Goal: Information Seeking & Learning: Learn about a topic

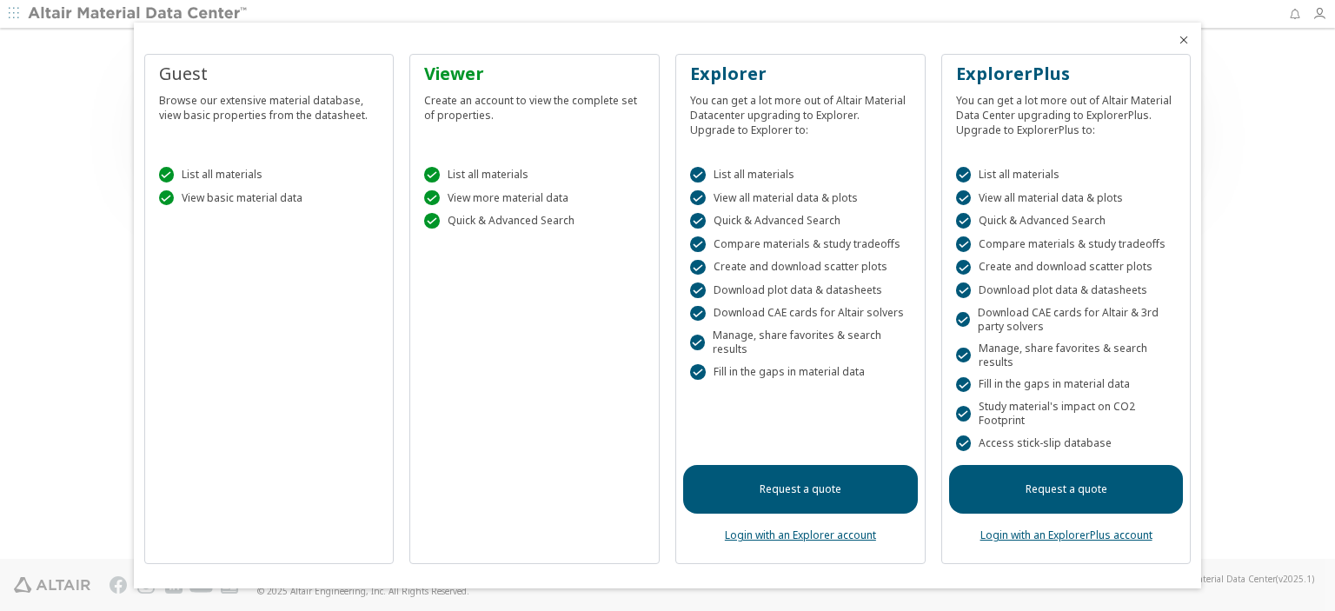
click at [11, 17] on div at bounding box center [667, 305] width 1335 height 611
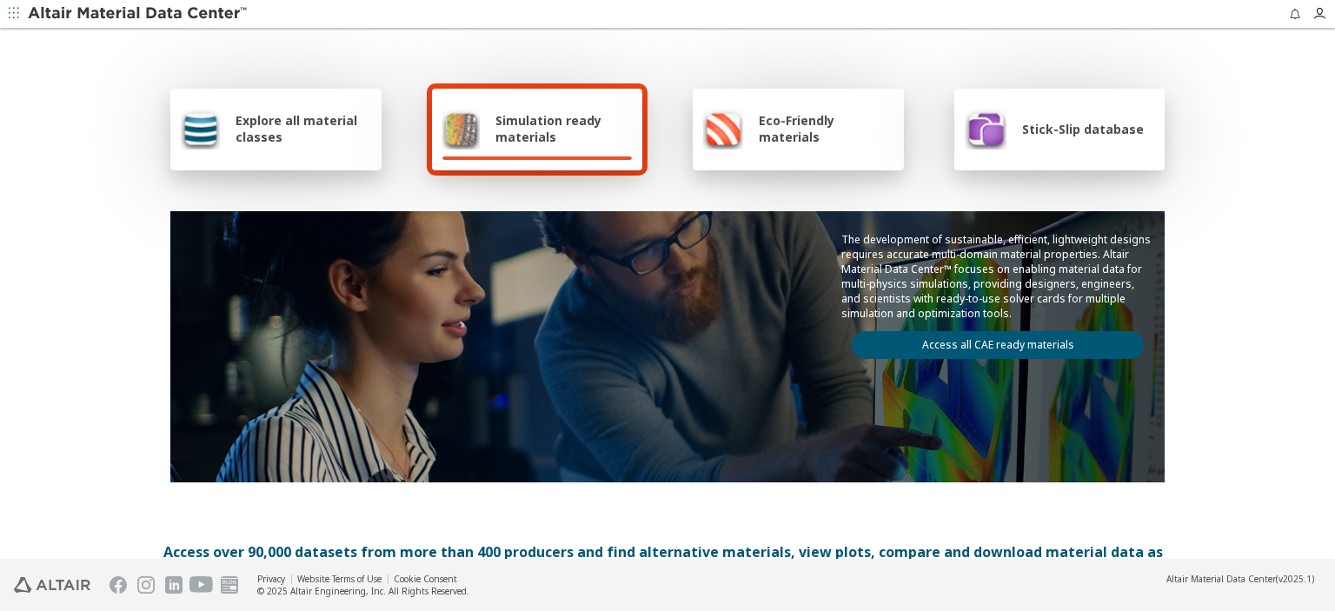
click at [514, 118] on span "Simulation ready materials" at bounding box center [563, 128] width 136 height 33
click at [521, 124] on span "Simulation ready materials" at bounding box center [563, 128] width 136 height 33
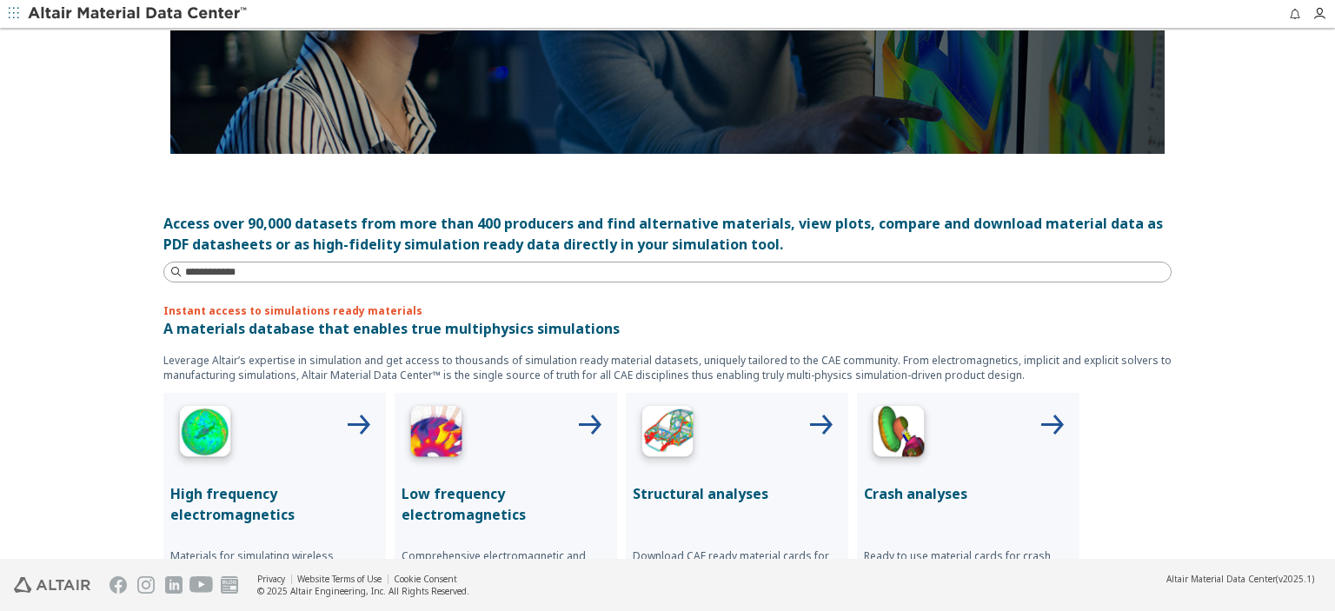
scroll to position [435, 0]
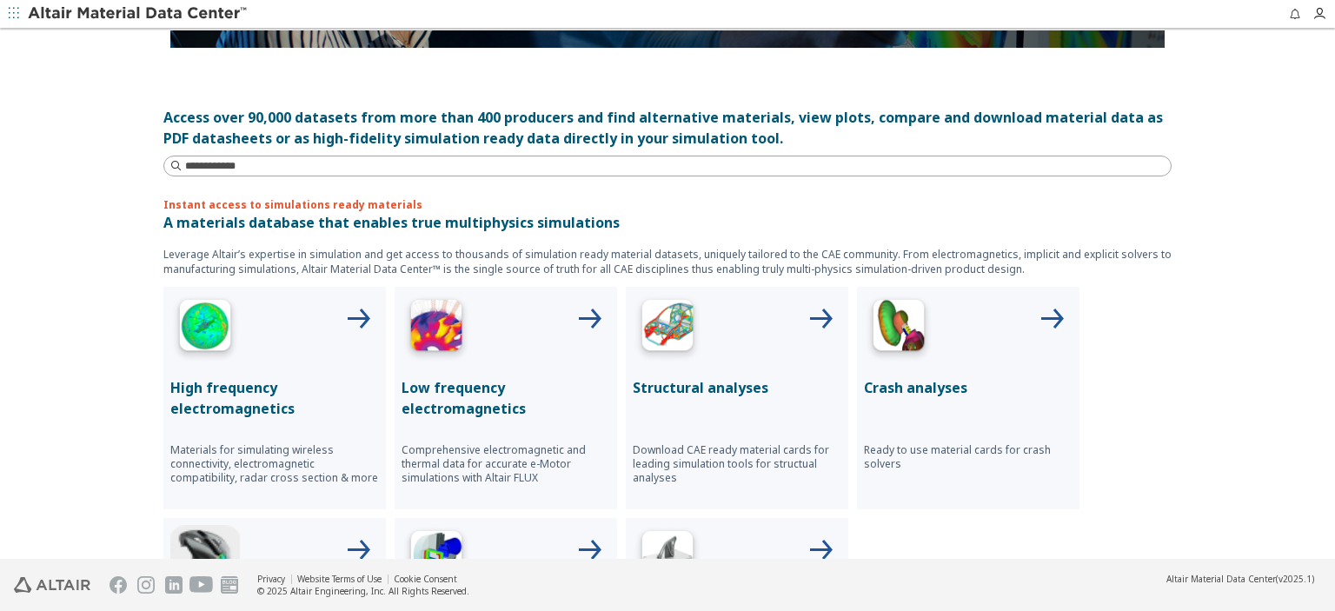
click at [673, 337] on img at bounding box center [668, 329] width 70 height 70
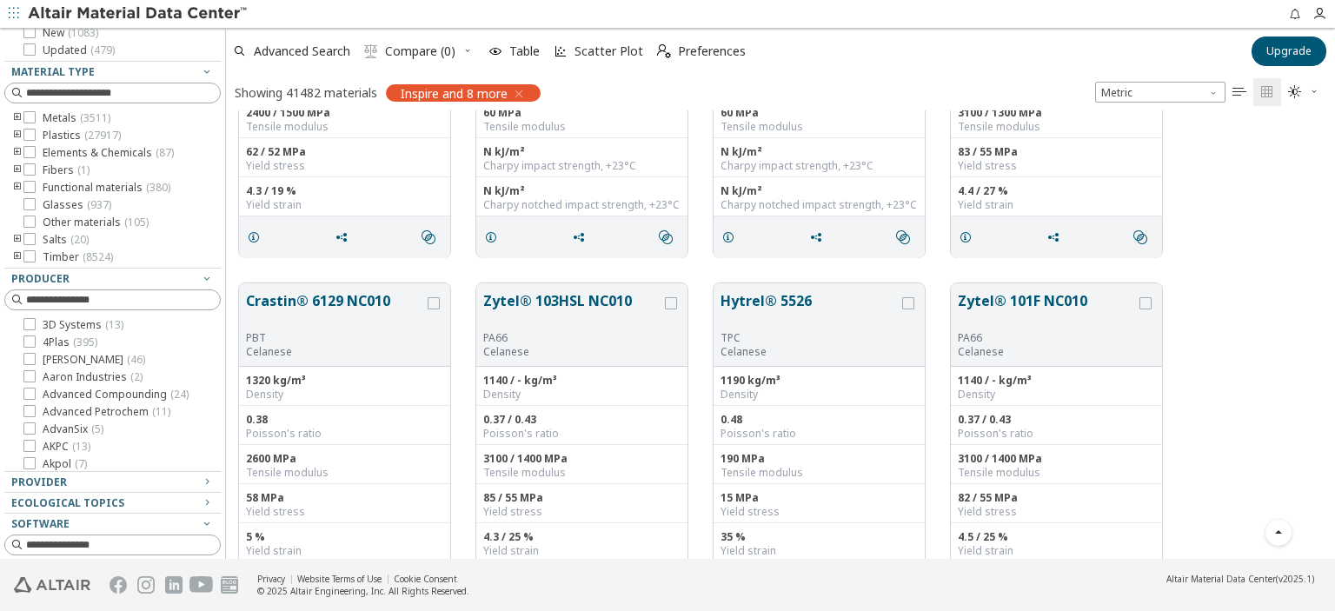
scroll to position [306, 0]
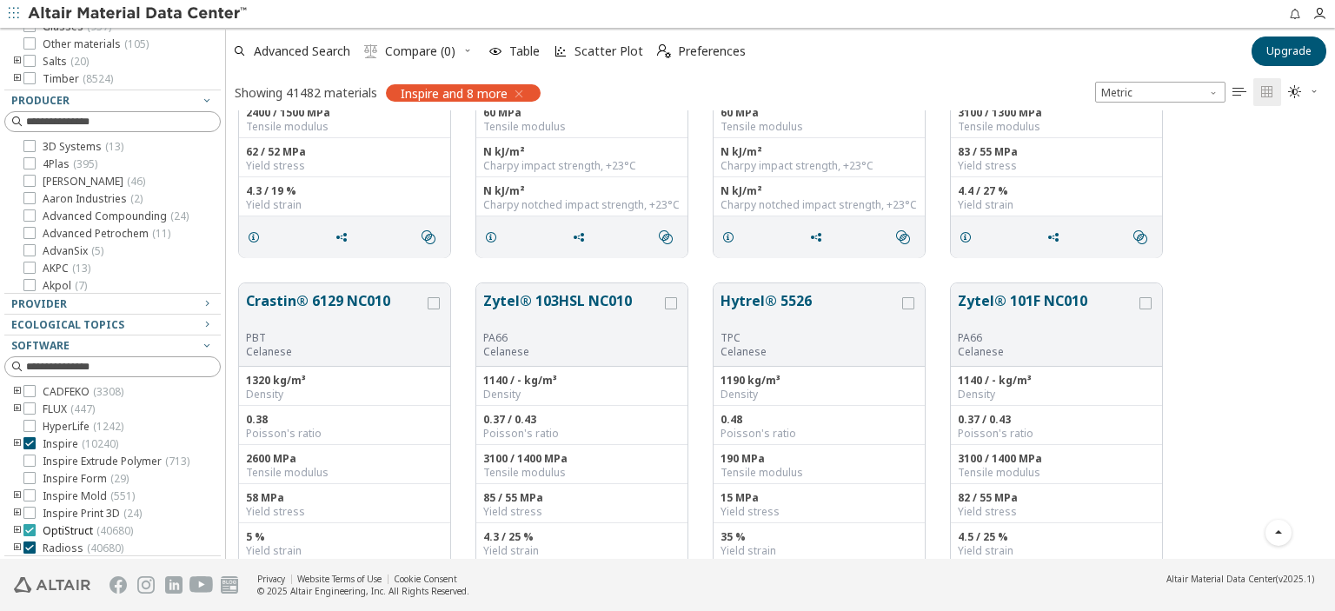
click at [33, 536] on icon at bounding box center [29, 530] width 12 height 12
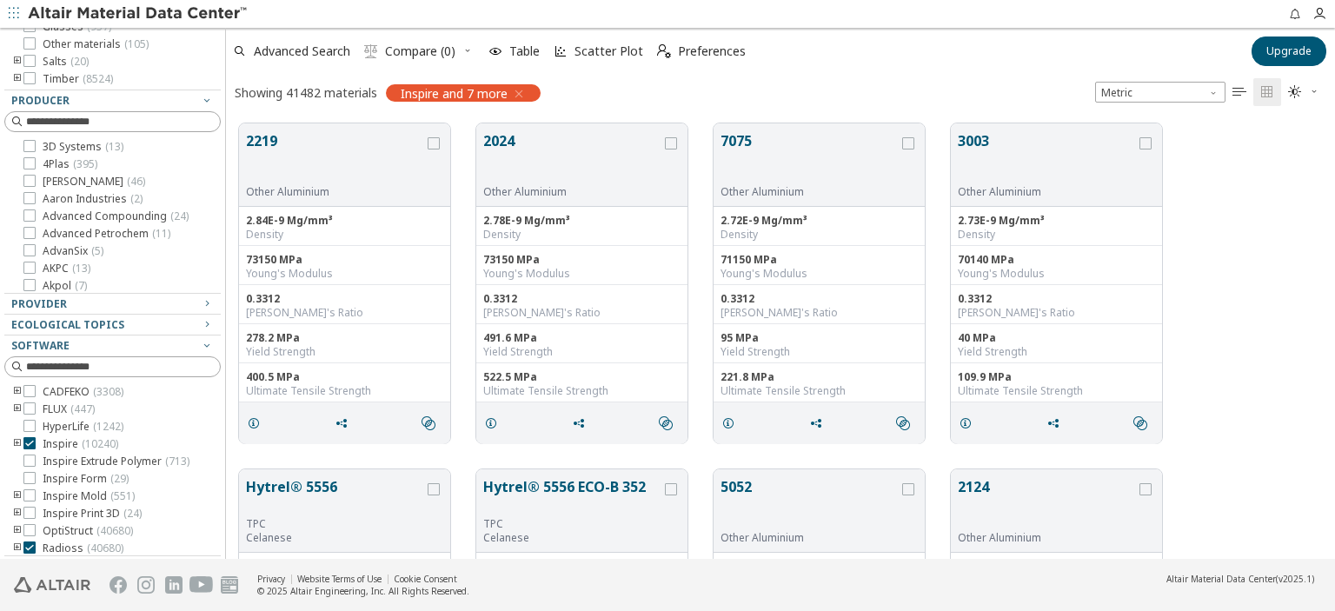
click at [28, 443] on icon at bounding box center [29, 443] width 12 height 12
click at [200, 344] on icon "button" at bounding box center [207, 345] width 14 height 14
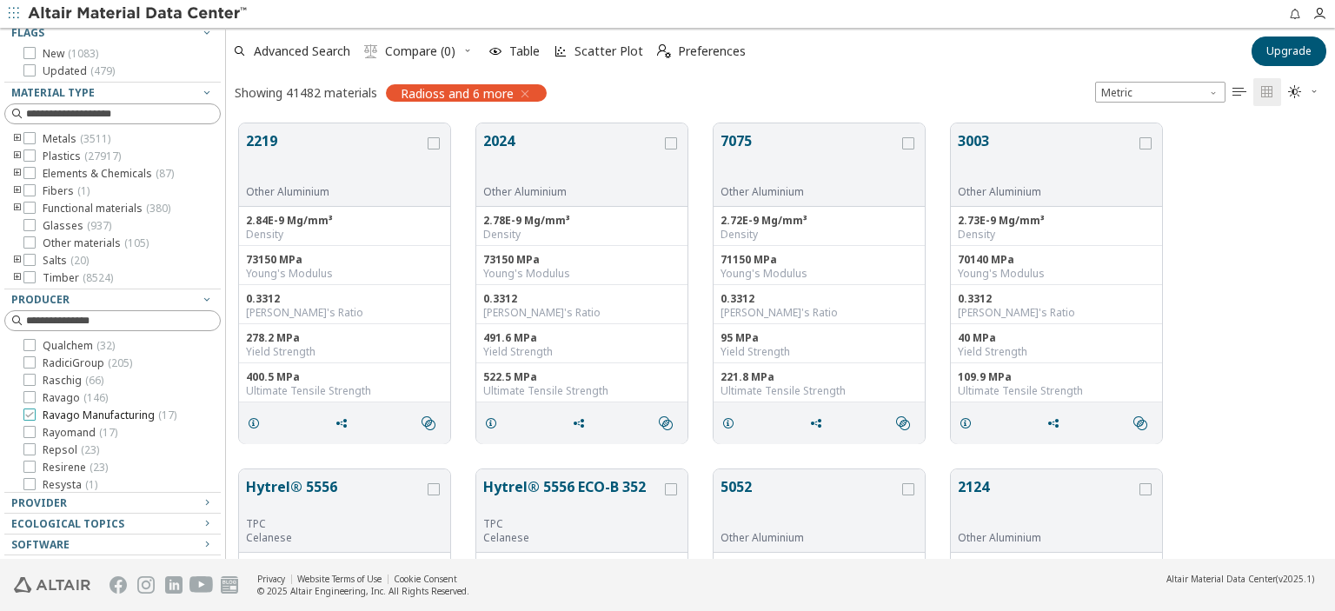
scroll to position [3563, 0]
click at [158, 545] on div "Software" at bounding box center [105, 545] width 189 height 14
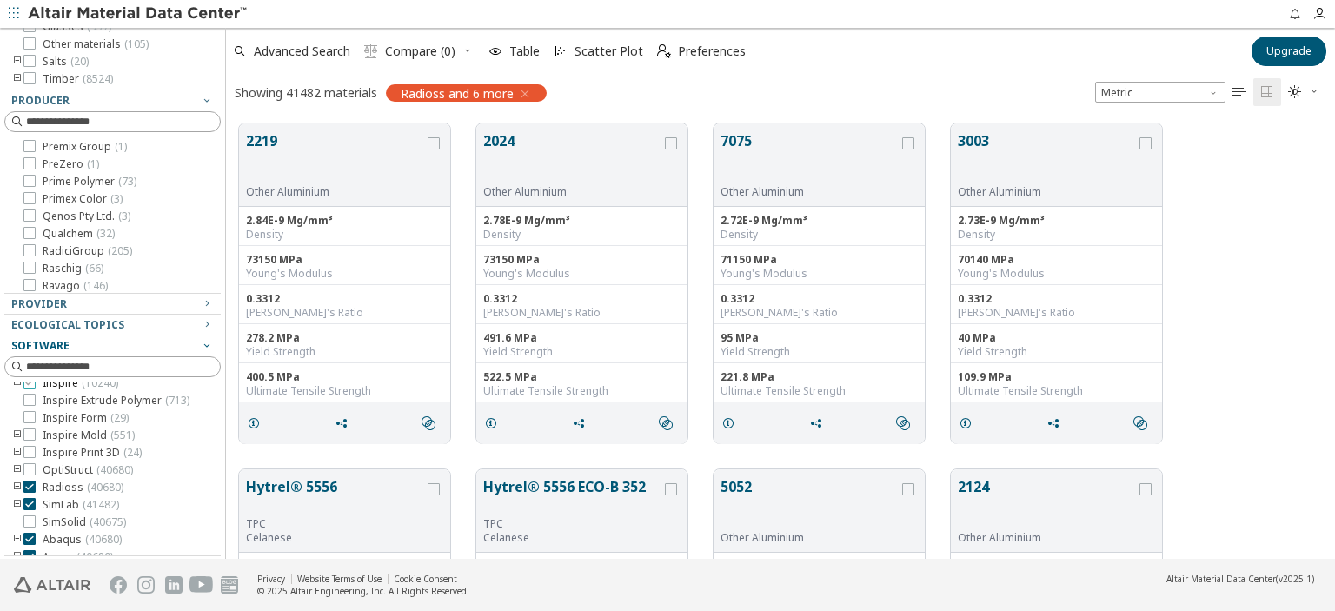
scroll to position [87, 0]
click at [32, 484] on icon at bounding box center [29, 478] width 12 height 12
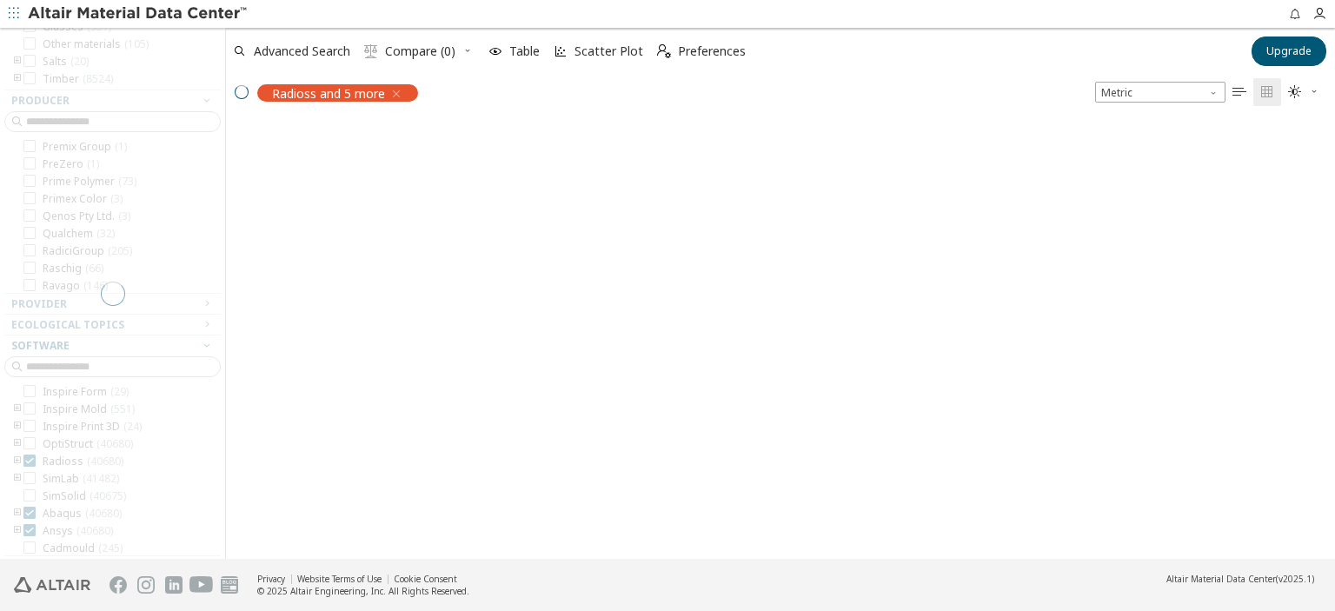
click at [26, 525] on div at bounding box center [112, 293] width 225 height 531
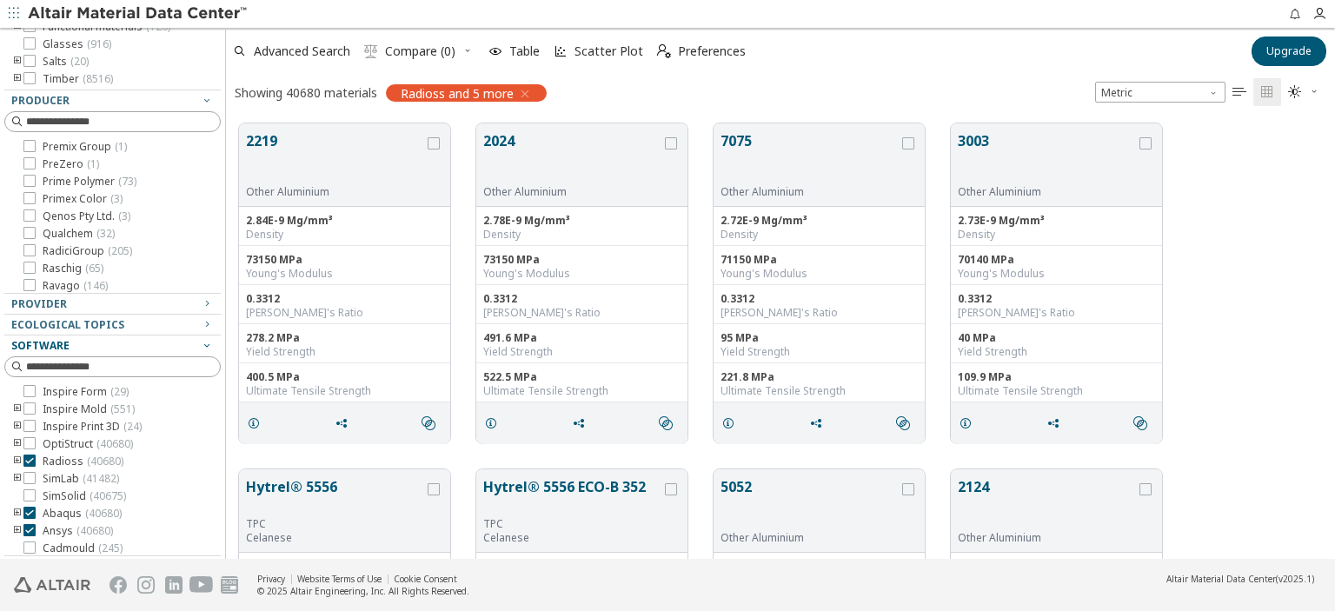
click at [29, 536] on icon at bounding box center [29, 530] width 12 height 12
click at [28, 519] on icon at bounding box center [29, 513] width 12 height 12
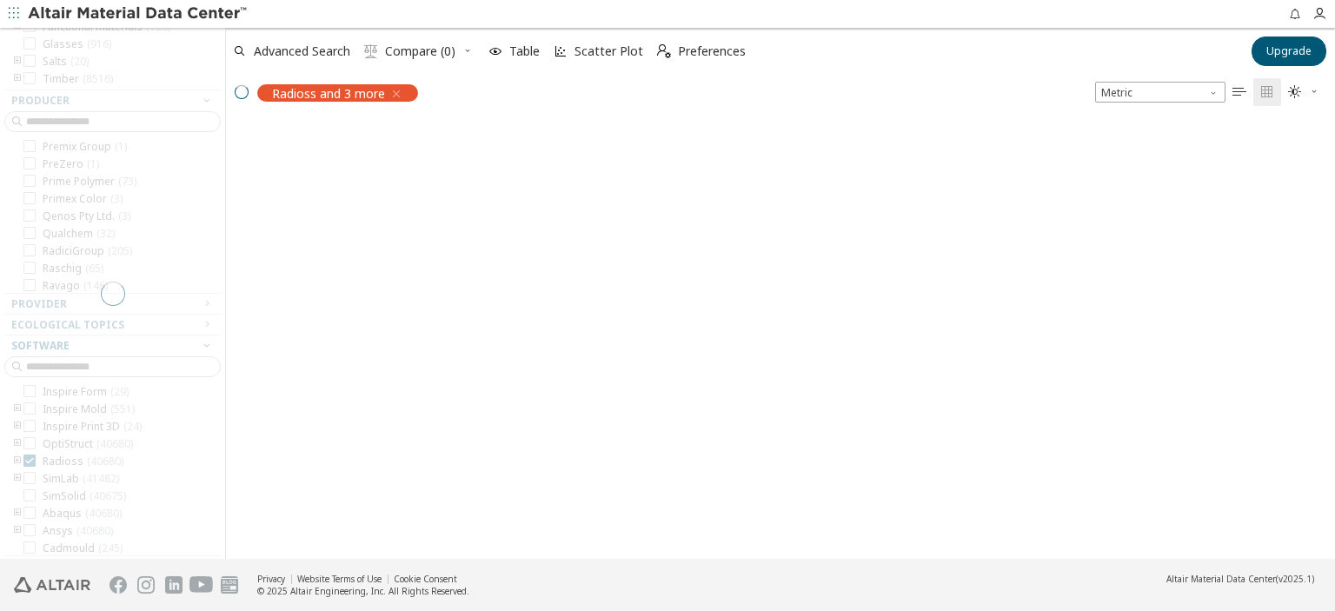
drag, startPoint x: 198, startPoint y: 483, endPoint x: 193, endPoint y: 517, distance: 34.3
click at [193, 517] on div at bounding box center [112, 293] width 225 height 531
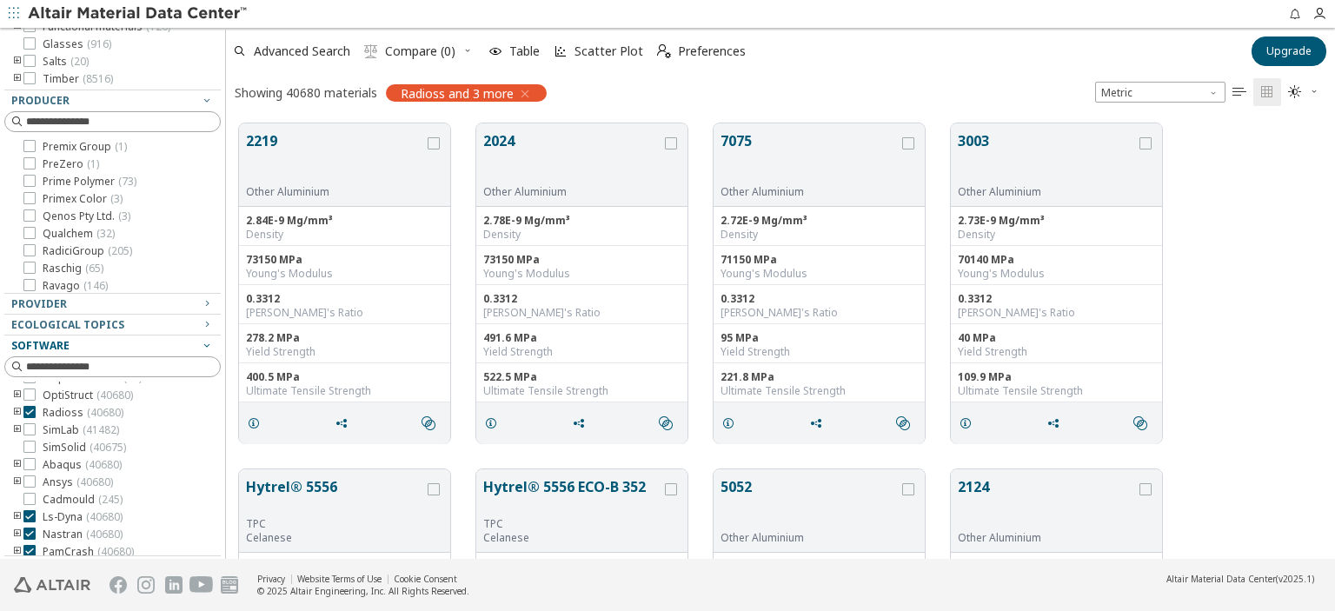
scroll to position [156, 0]
click at [24, 508] on icon at bounding box center [29, 509] width 12 height 12
click at [28, 527] on icon at bounding box center [29, 527] width 12 height 12
click at [30, 541] on icon at bounding box center [29, 544] width 12 height 12
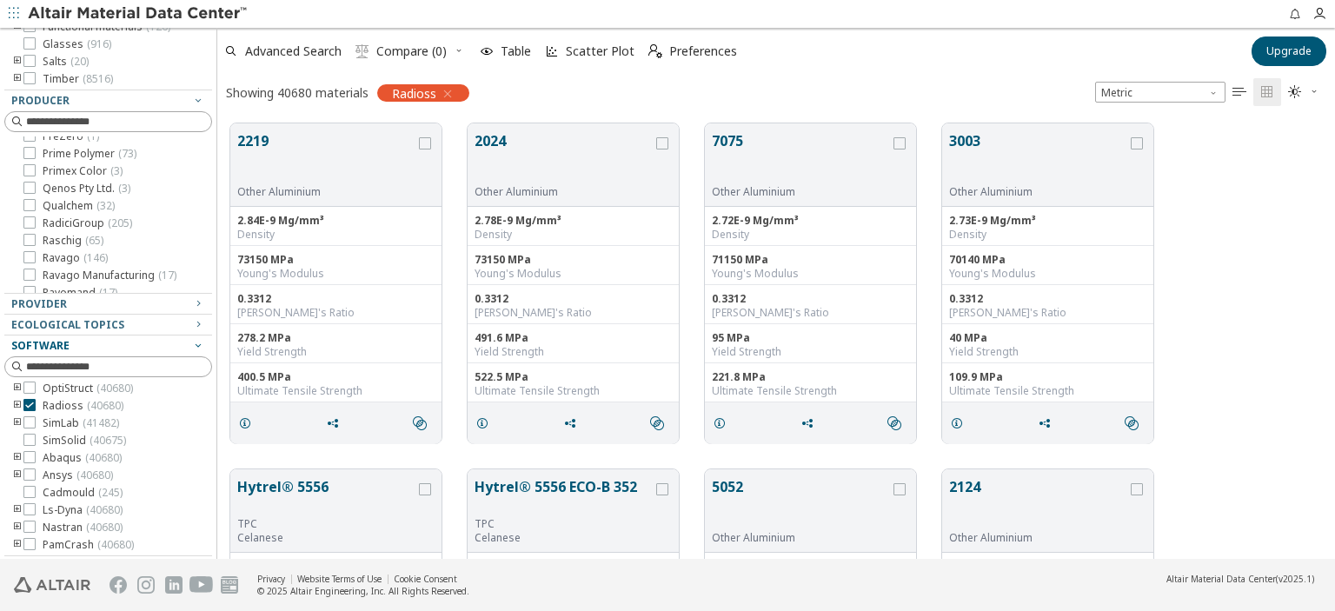
scroll to position [436, 1102]
drag, startPoint x: 217, startPoint y: 327, endPoint x: 219, endPoint y: 295, distance: 32.2
click at [219, 295] on div "Clear All Filters Filters Flags New ( 1083 ) Updated ( 479 ) Material Type Meta…" at bounding box center [667, 293] width 1335 height 531
drag, startPoint x: 211, startPoint y: 302, endPoint x: 219, endPoint y: 218, distance: 83.8
click at [219, 218] on div "Clear All Filters Filters Flags New ( 1083 ) Updated ( 479 ) Material Type Meta…" at bounding box center [667, 293] width 1335 height 531
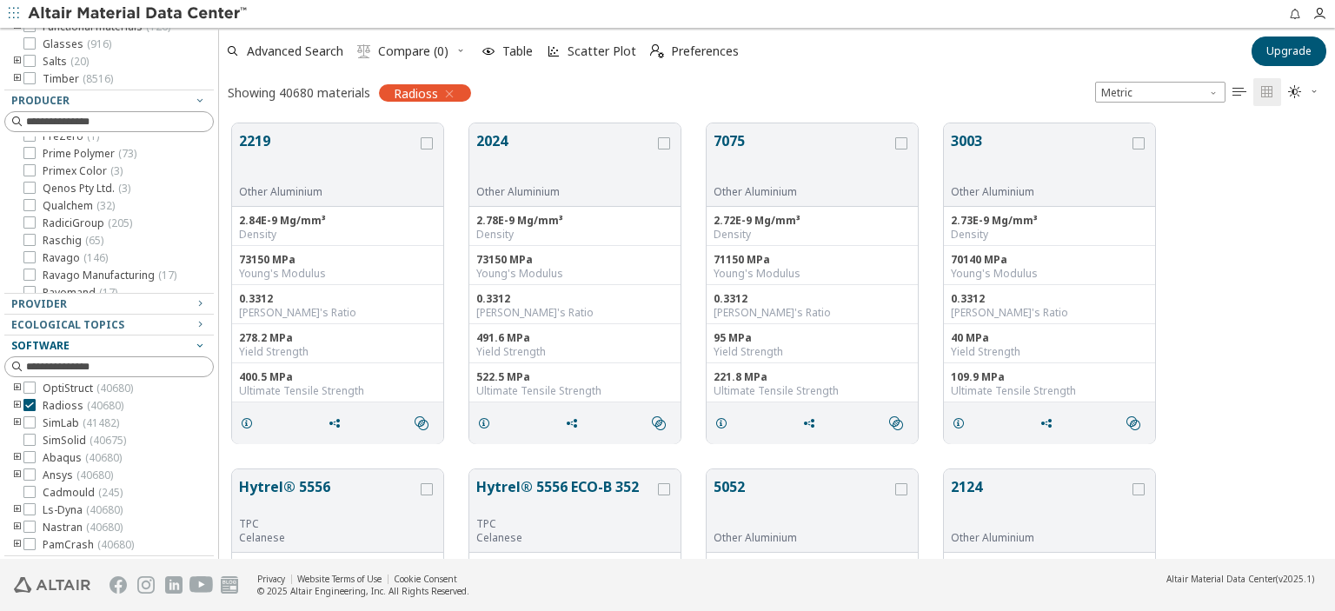
scroll to position [436, 1105]
drag, startPoint x: 213, startPoint y: 256, endPoint x: 216, endPoint y: 230, distance: 26.2
click at [216, 230] on div "Clear All Filters Filters Flags New ( 1083 ) Updated ( 479 ) Material Type Meta…" at bounding box center [667, 293] width 1335 height 531
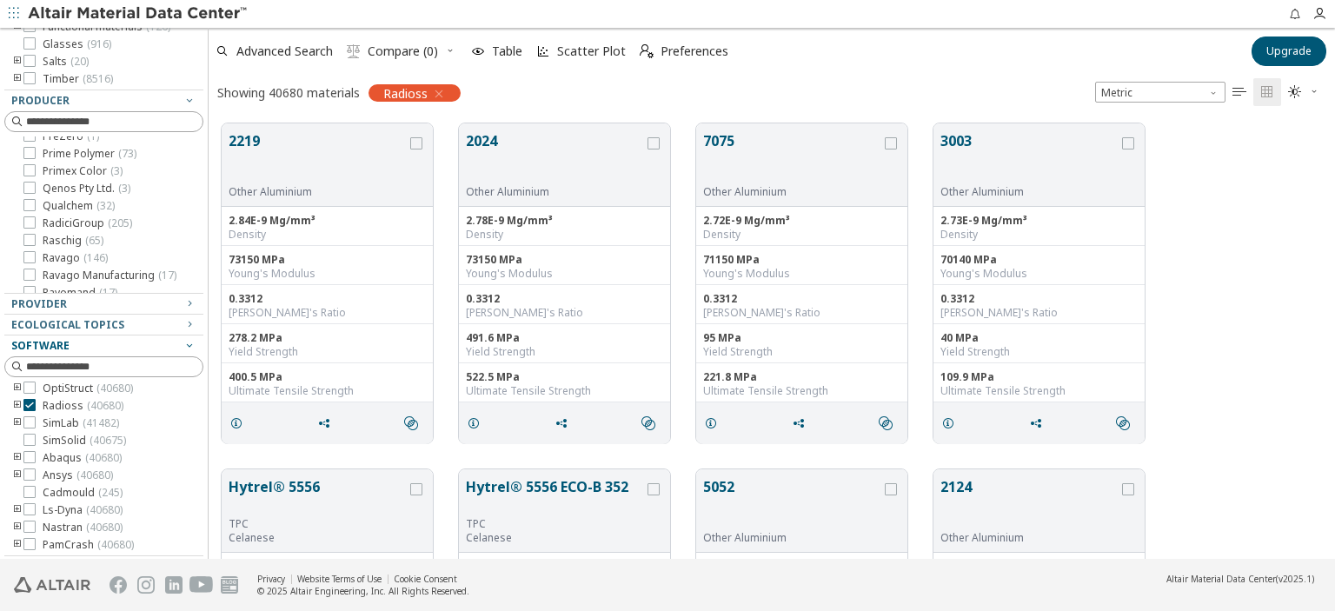
click at [209, 249] on div "Clear All Filters Filters Flags New ( 1083 ) Updated ( 479 ) Material Type Meta…" at bounding box center [667, 293] width 1335 height 531
click at [202, 256] on div at bounding box center [203, 293] width 9 height 531
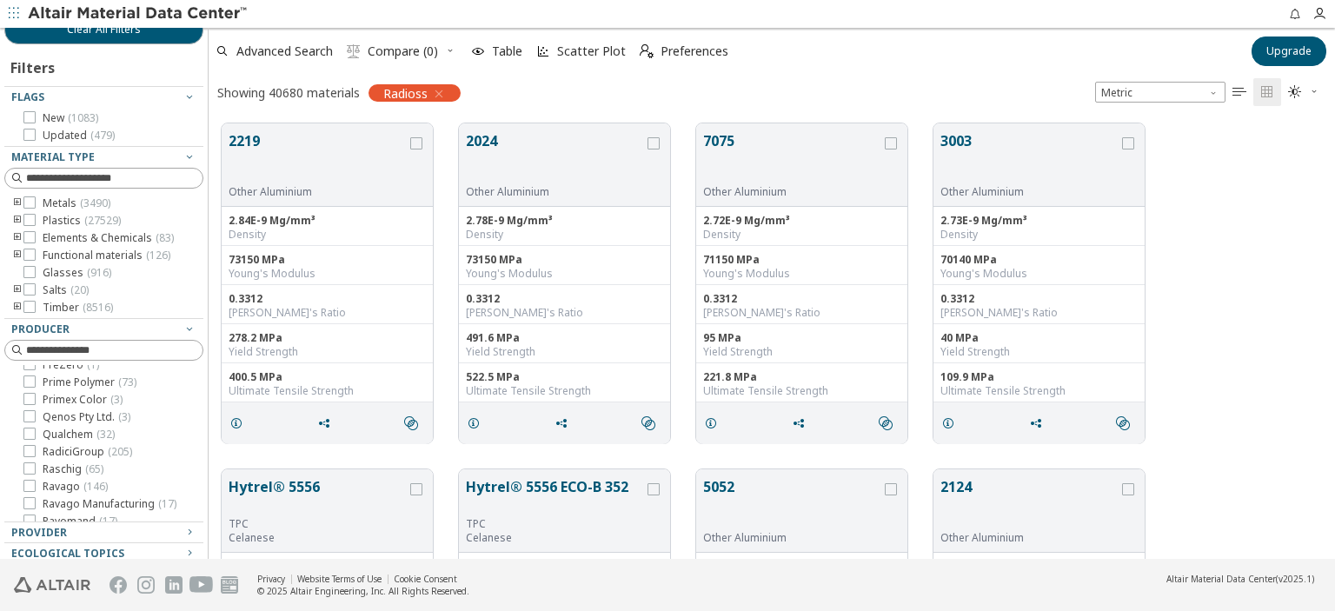
scroll to position [0, 0]
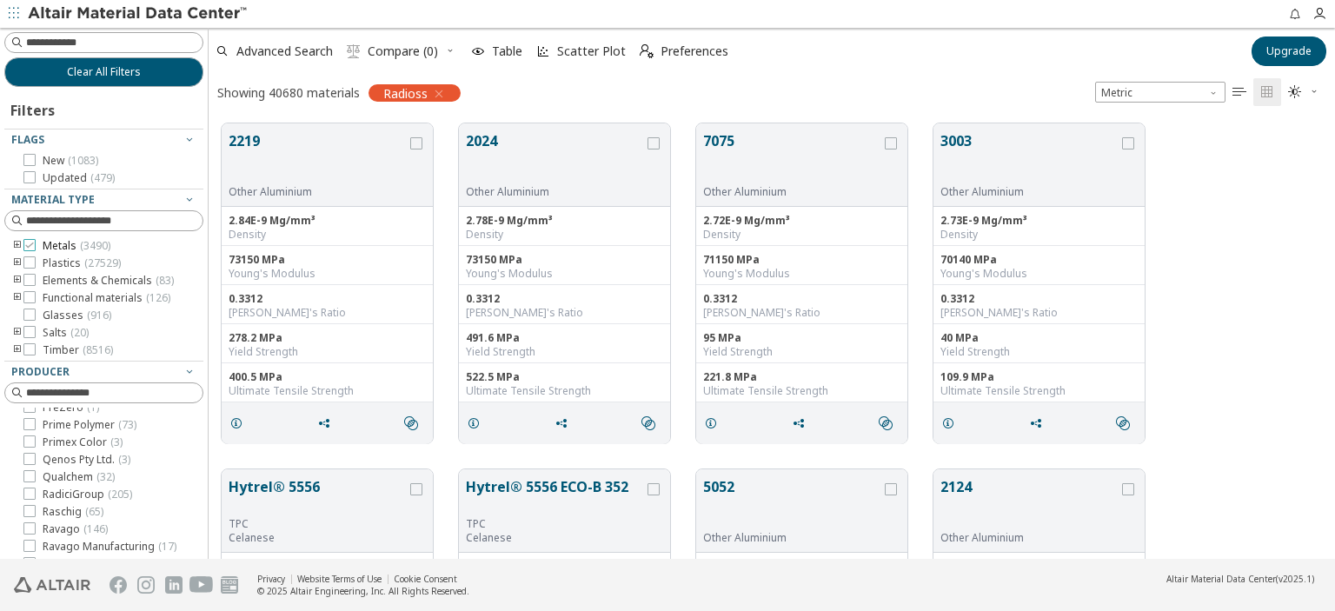
click at [28, 247] on icon at bounding box center [29, 245] width 12 height 12
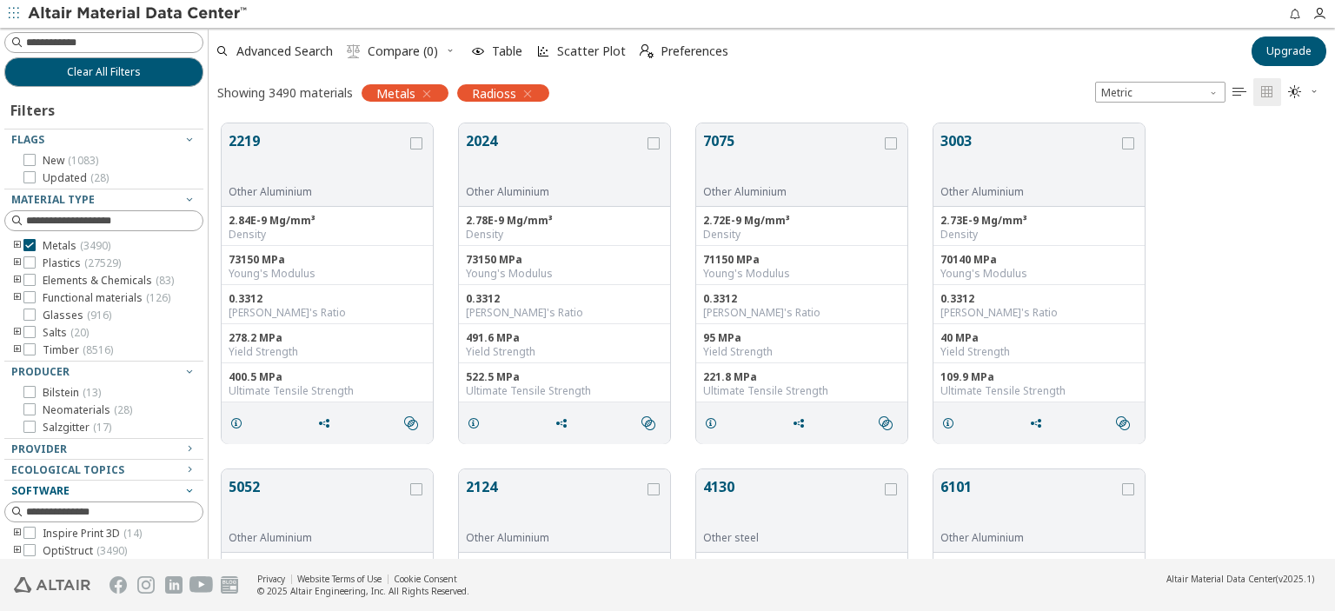
scroll to position [90, 0]
click at [508, 46] on span "Table" at bounding box center [507, 51] width 30 height 12
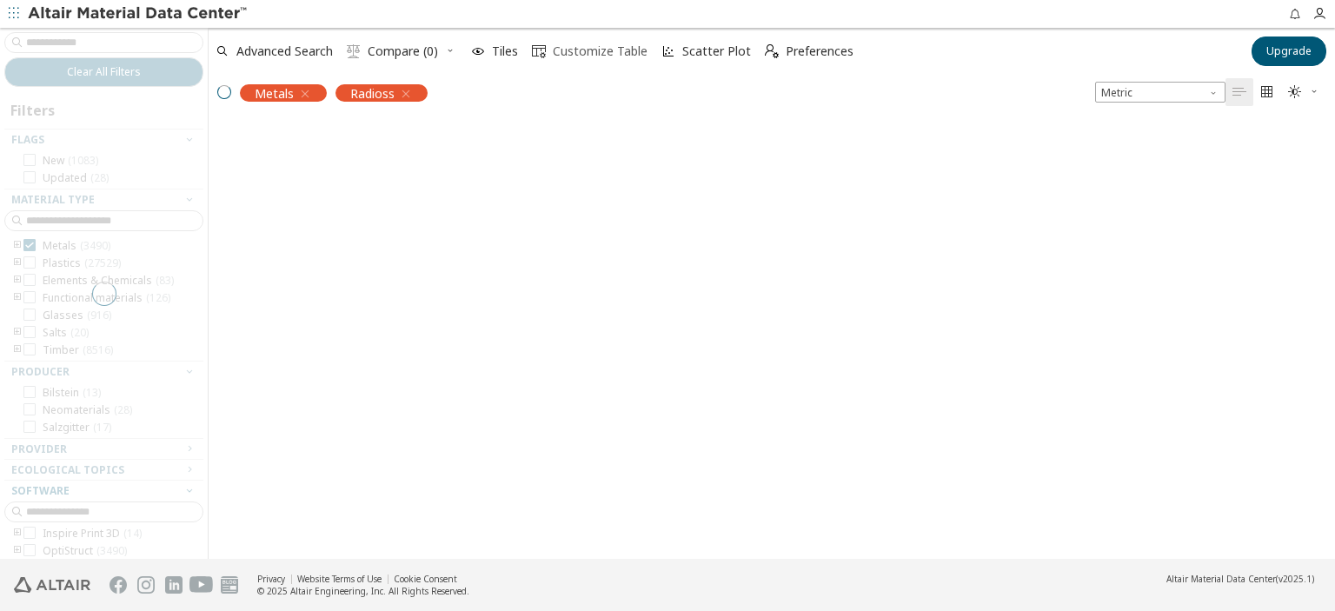
click at [606, 48] on span "Customize Table" at bounding box center [600, 51] width 95 height 12
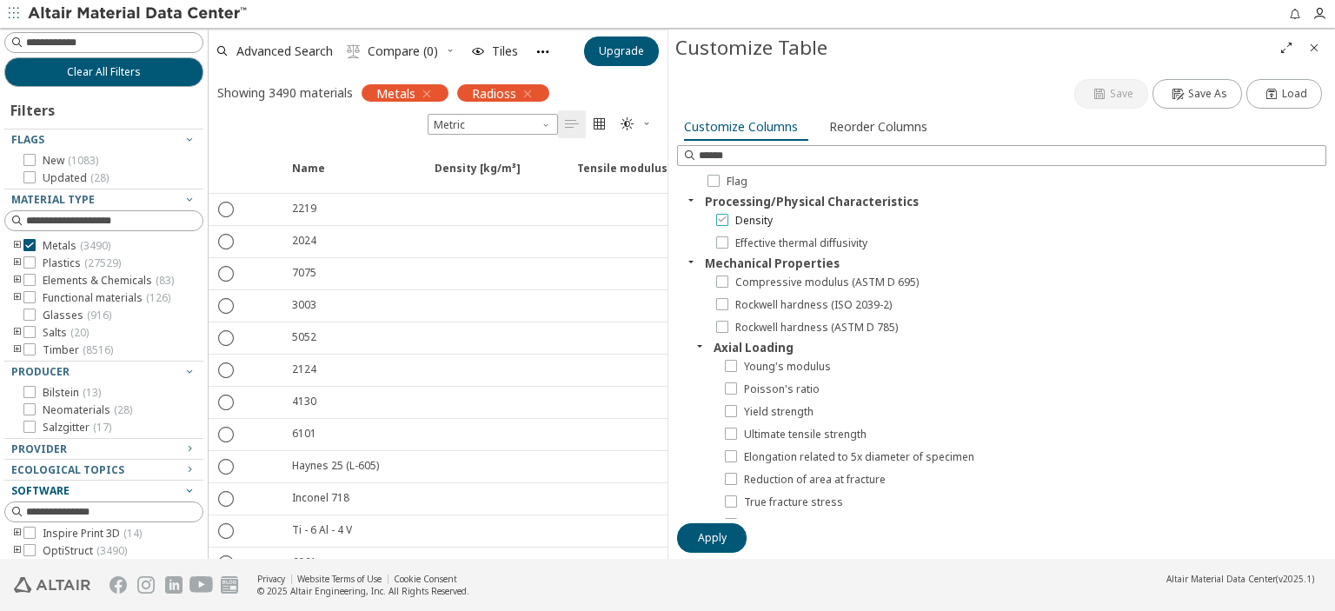
click at [726, 224] on icon at bounding box center [722, 219] width 12 height 12
click at [728, 367] on icon at bounding box center [731, 365] width 12 height 12
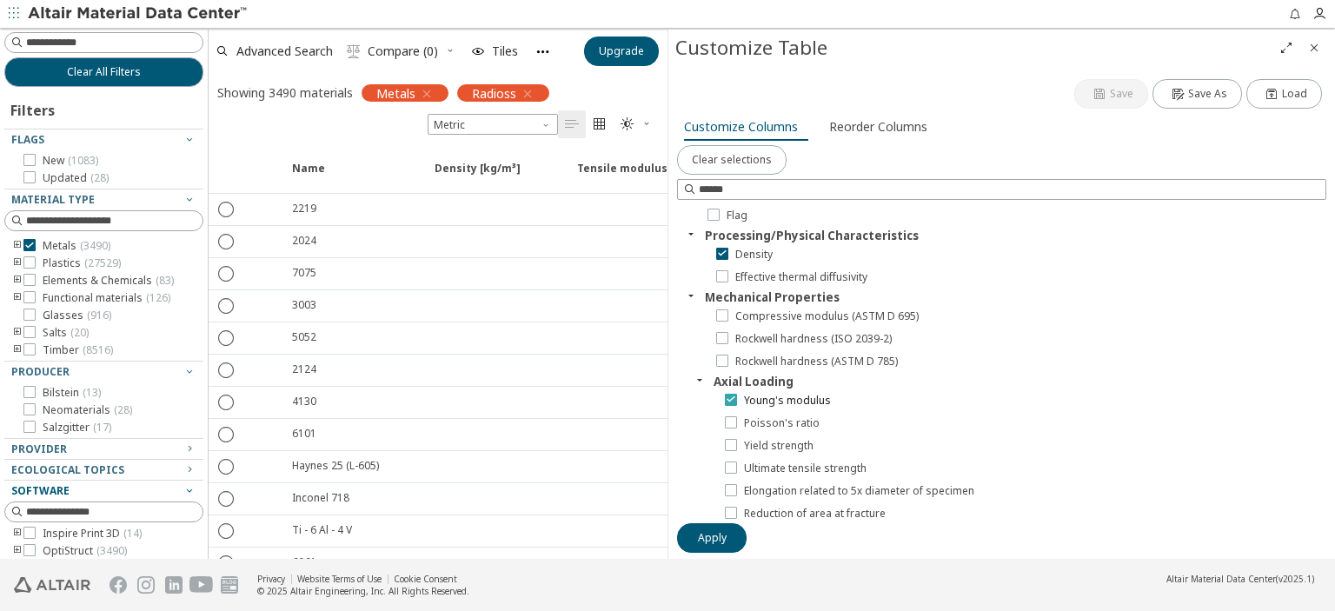
click at [727, 395] on icon at bounding box center [731, 399] width 12 height 12
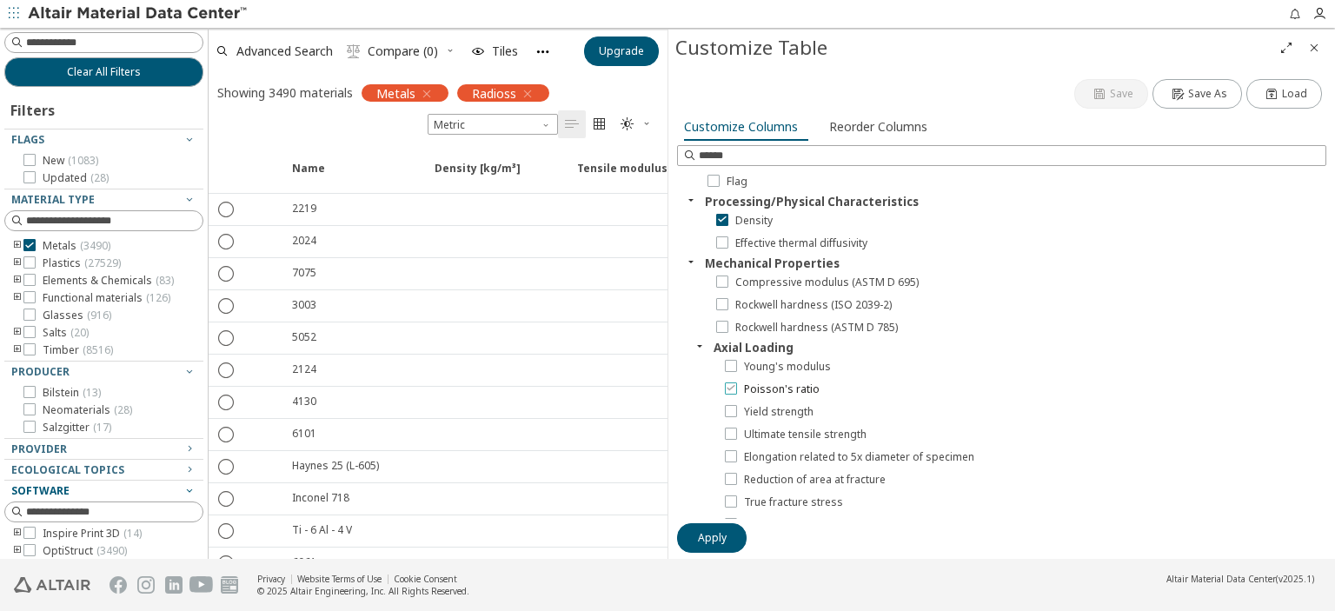
click at [727, 382] on div at bounding box center [731, 388] width 12 height 12
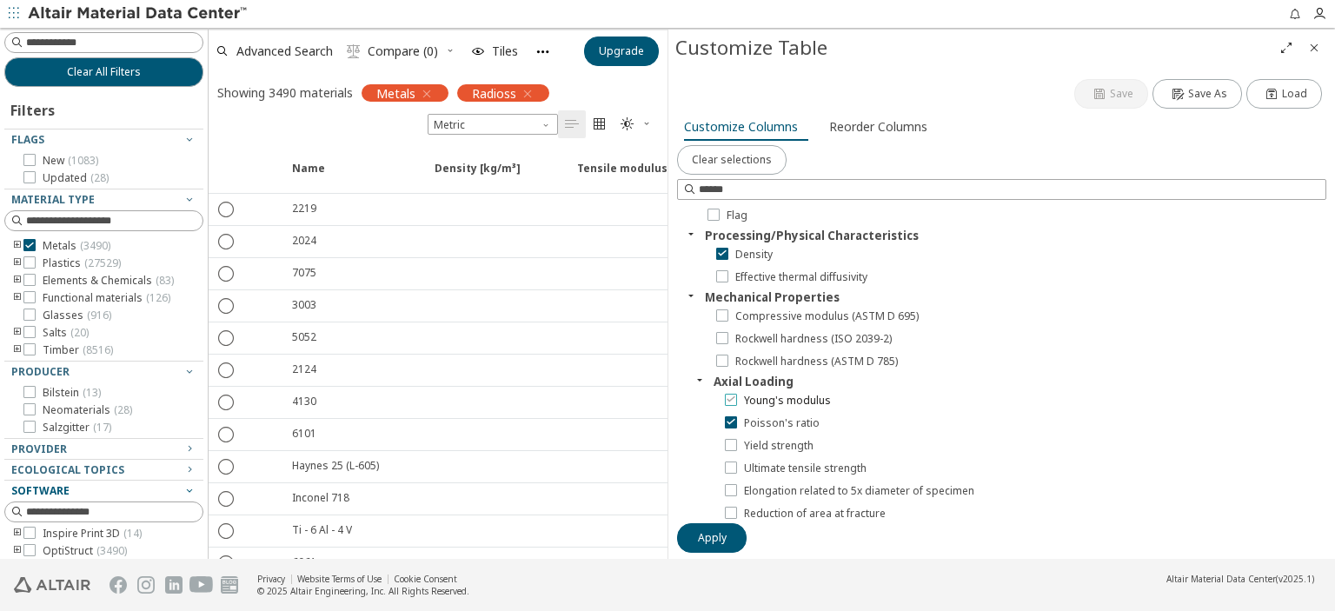
click at [731, 397] on icon at bounding box center [731, 399] width 12 height 12
click at [734, 441] on icon at bounding box center [731, 444] width 12 height 12
click at [729, 466] on icon at bounding box center [731, 467] width 12 height 12
click at [722, 542] on span "Apply" at bounding box center [712, 538] width 29 height 14
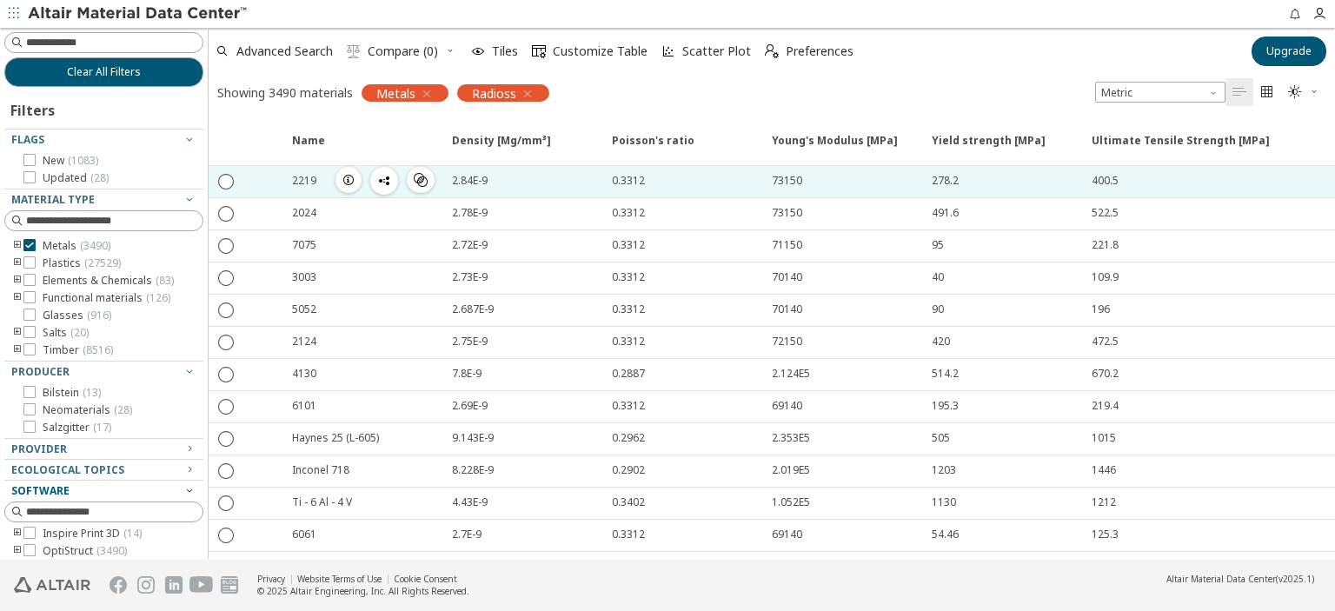
click at [343, 182] on icon "button" at bounding box center [349, 180] width 14 height 14
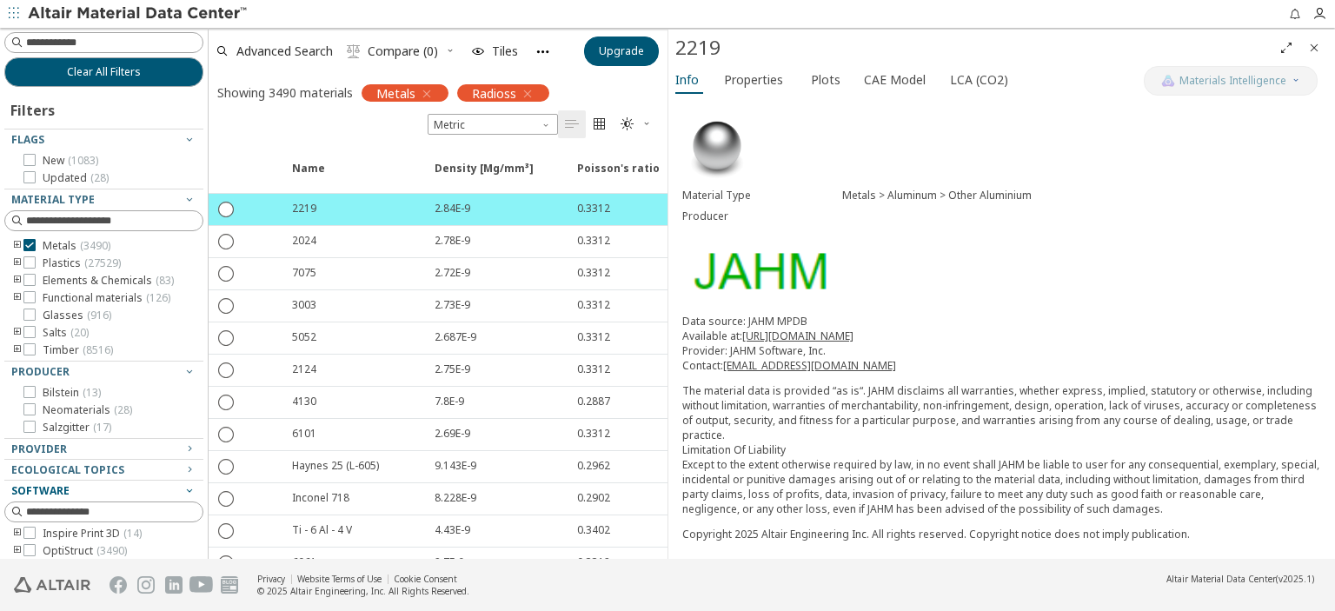
click at [988, 287] on div "Material Type Metals > Aluminum > Other Aluminium Producer Data source: JAHM MP…" at bounding box center [1001, 568] width 667 height 941
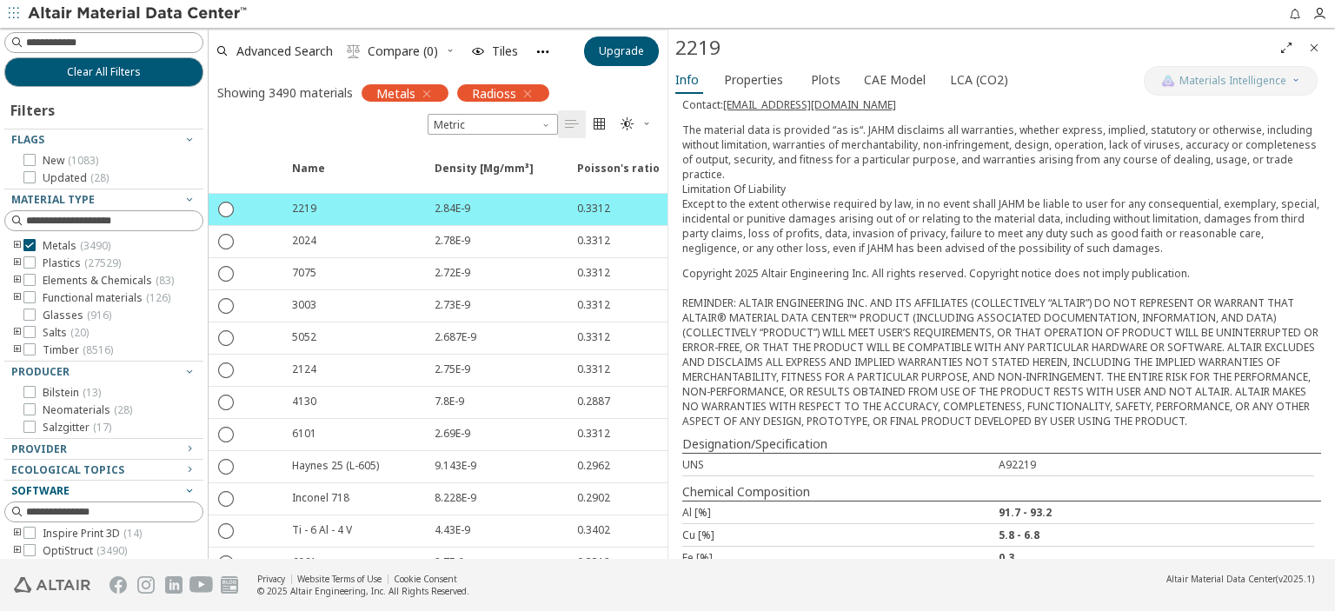
scroll to position [459, 0]
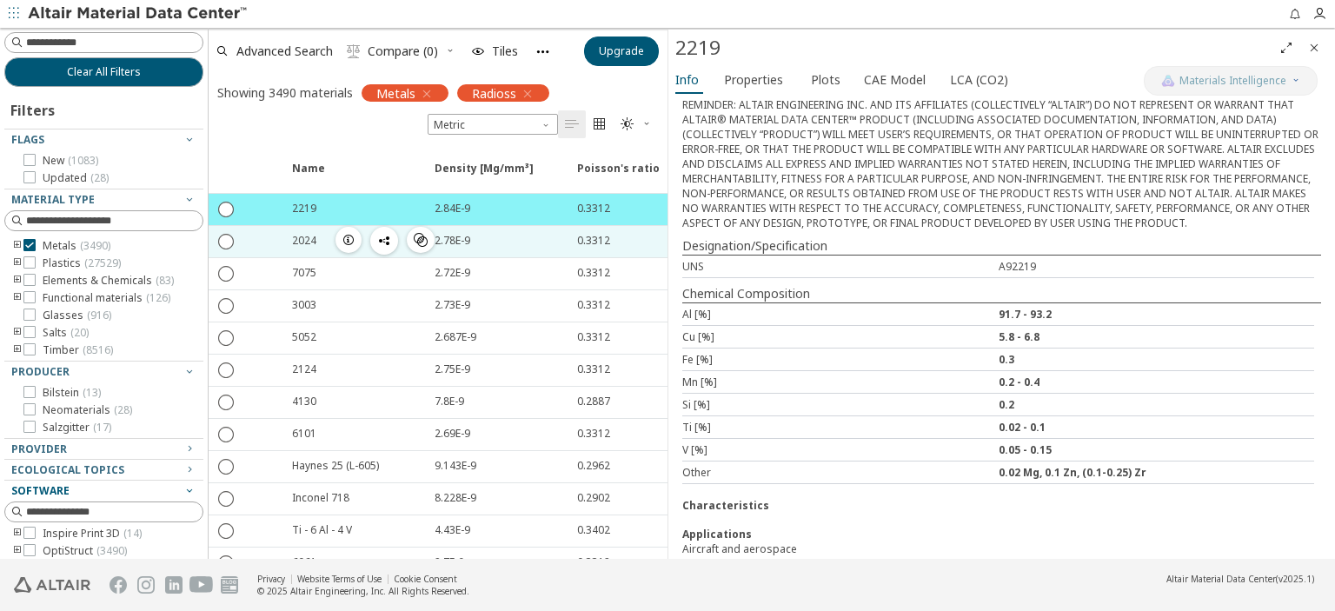
click at [301, 249] on div "2024 " at bounding box center [353, 241] width 143 height 31
click at [348, 236] on icon "button" at bounding box center [349, 240] width 14 height 14
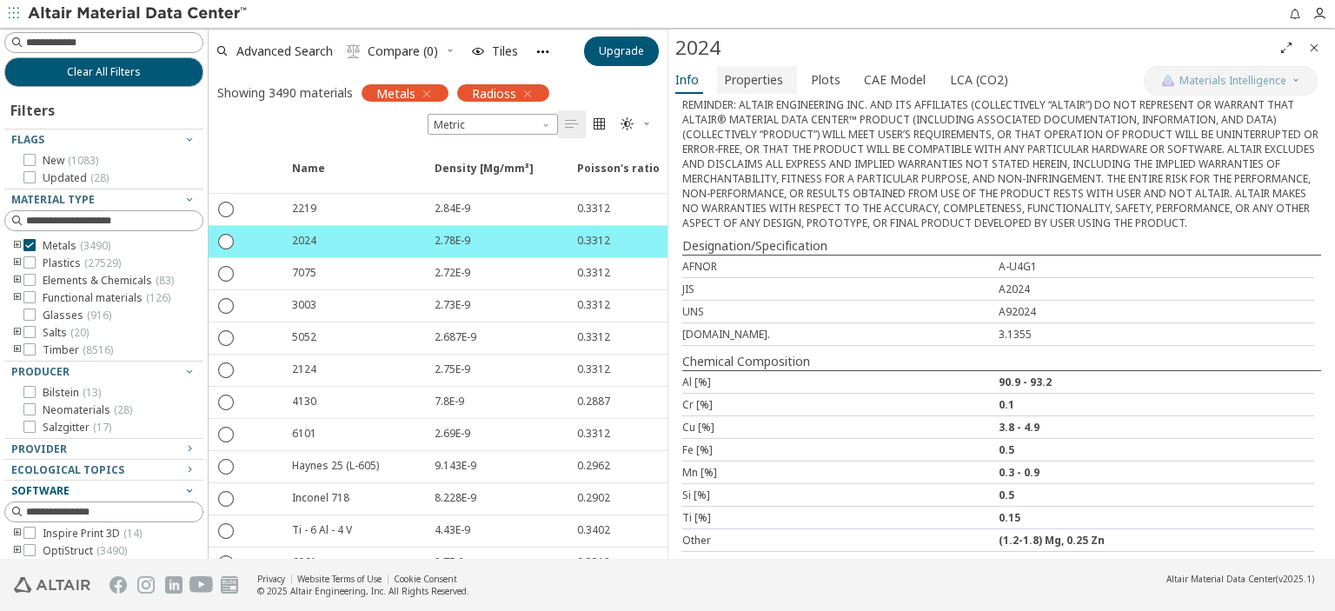
click at [724, 90] on span "Properties" at bounding box center [753, 80] width 59 height 28
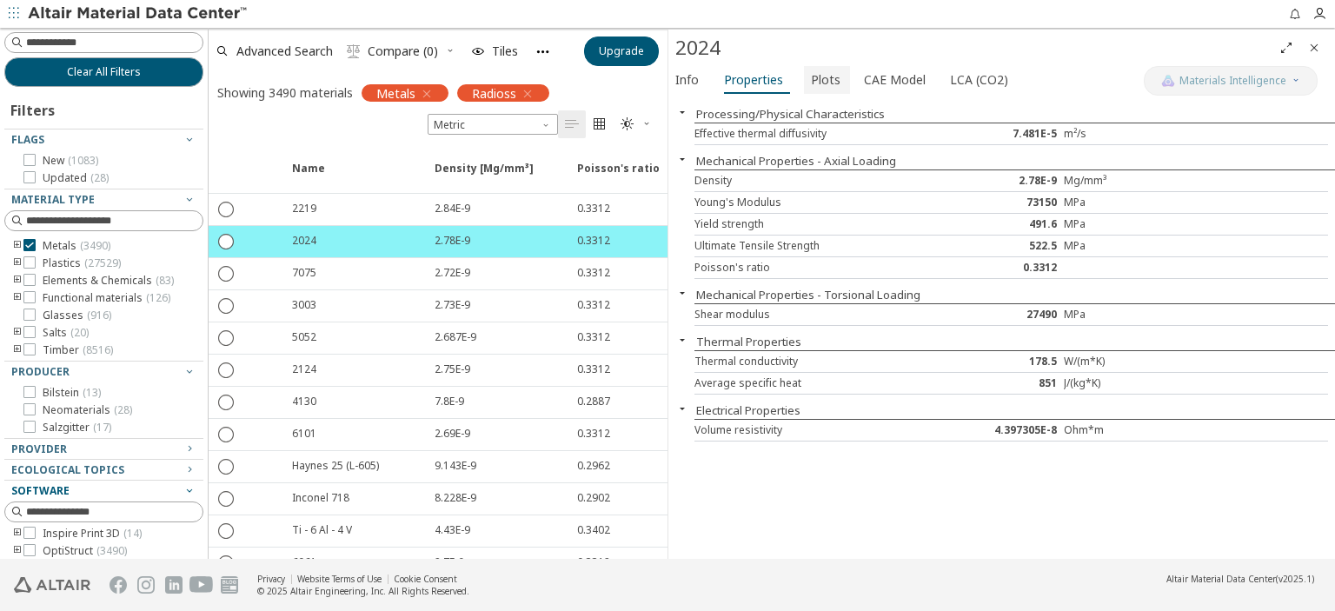
click at [824, 81] on span "Plots" at bounding box center [826, 80] width 30 height 28
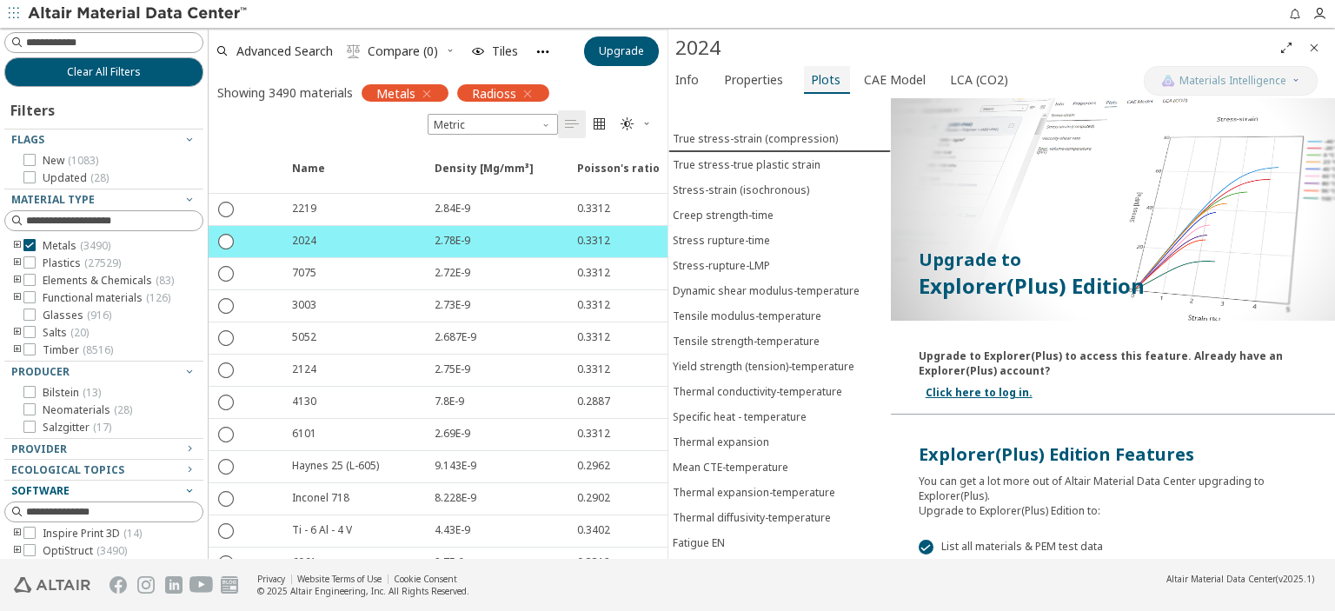
click at [817, 83] on span "Plots" at bounding box center [826, 80] width 30 height 28
click at [754, 213] on div "Creep strength-time" at bounding box center [723, 215] width 101 height 15
click at [756, 195] on button "Stress-strain (isochronous)" at bounding box center [779, 188] width 222 height 25
click at [869, 79] on span "CAE Model" at bounding box center [895, 80] width 62 height 28
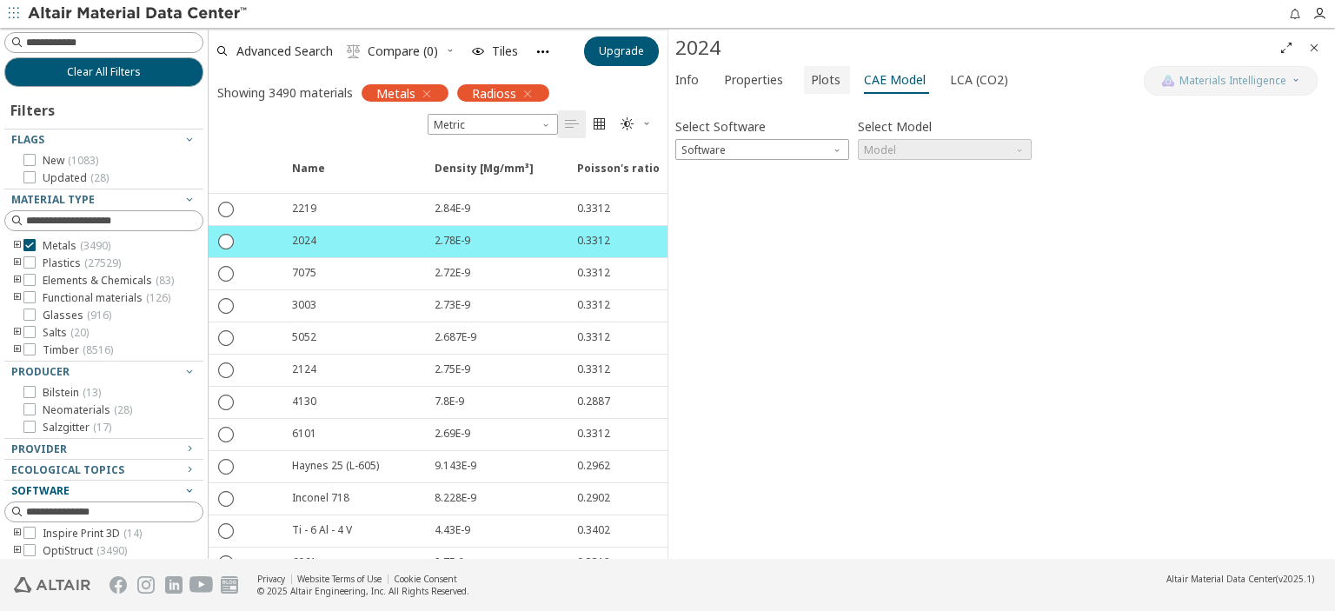
click at [817, 80] on span "Plots" at bounding box center [826, 80] width 30 height 28
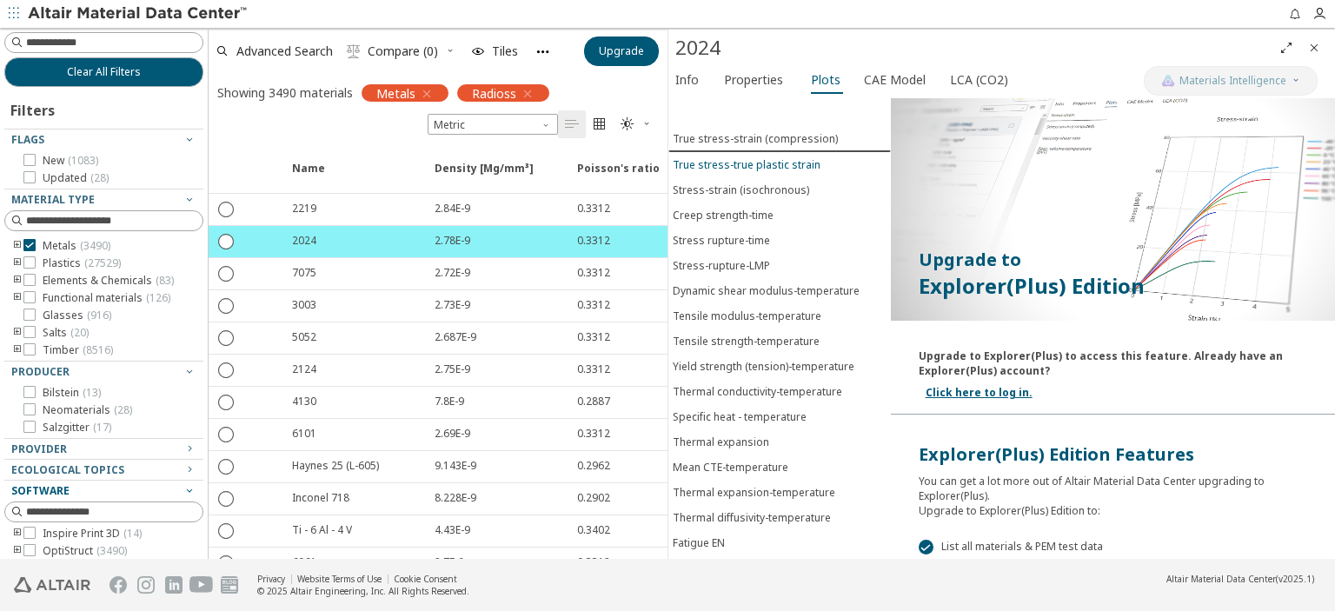
click at [751, 152] on button "True stress-true plastic strain" at bounding box center [779, 164] width 222 height 25
click at [754, 142] on div "True stress-strain (compression)" at bounding box center [755, 138] width 165 height 15
click at [759, 152] on button "True stress-true plastic strain" at bounding box center [779, 164] width 222 height 25
click at [776, 135] on div "True stress-strain (compression)" at bounding box center [755, 138] width 165 height 15
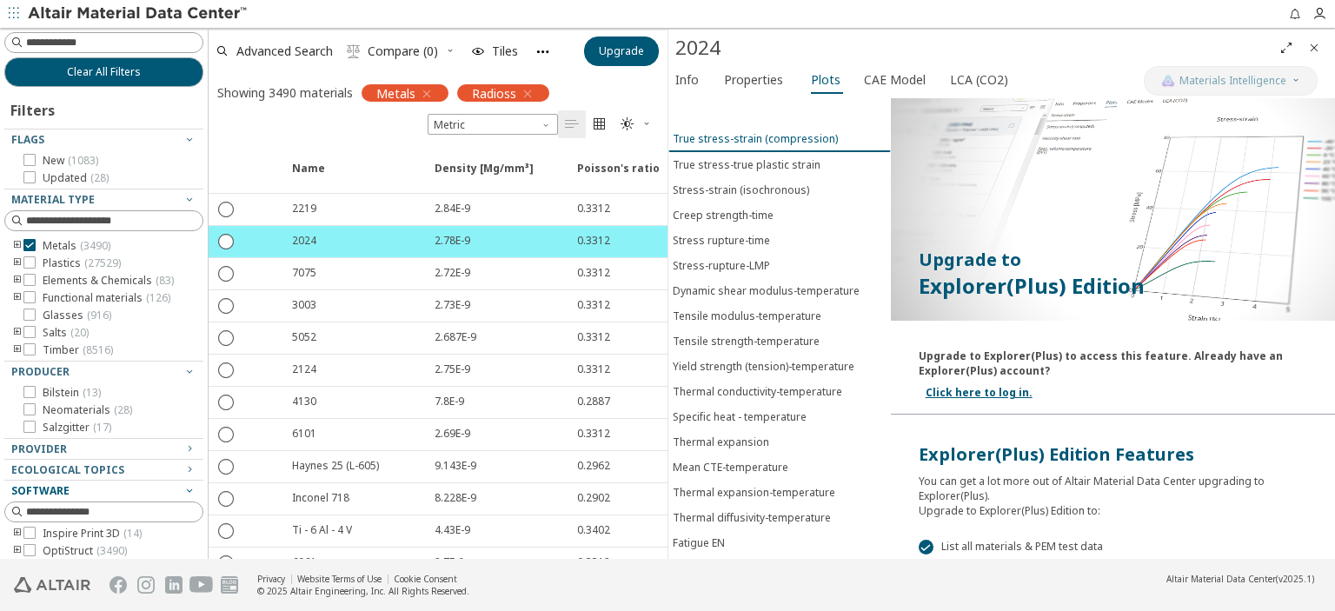
click at [776, 135] on div "True stress-strain (compression)" at bounding box center [755, 138] width 165 height 15
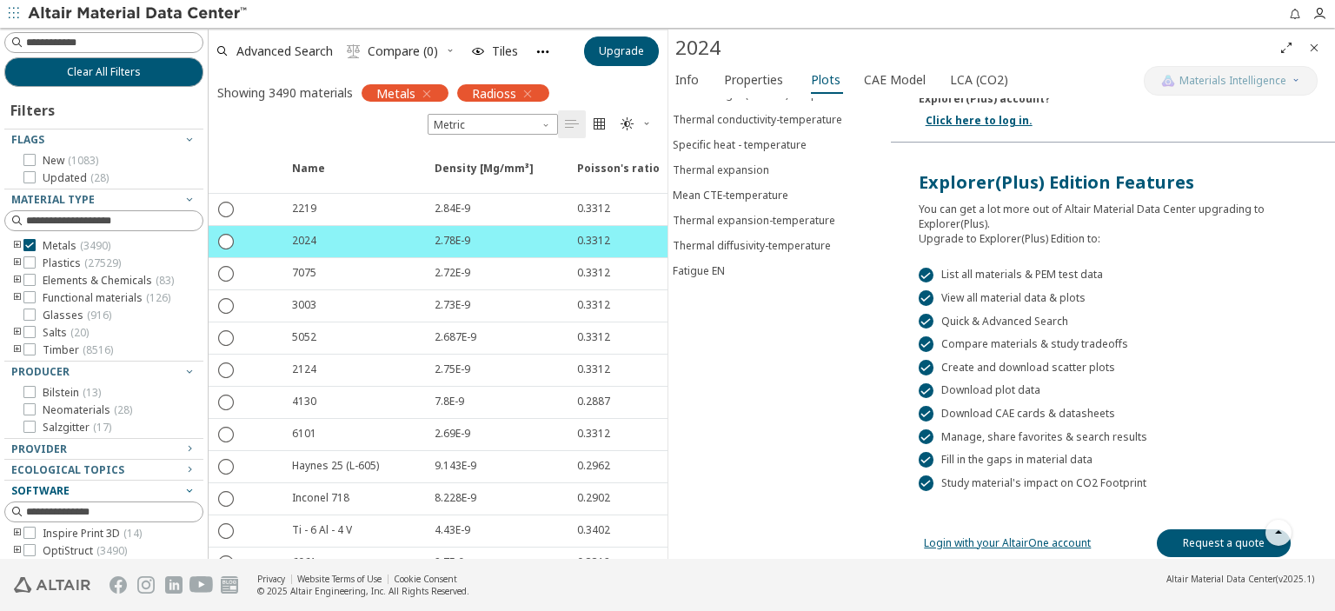
scroll to position [274, 0]
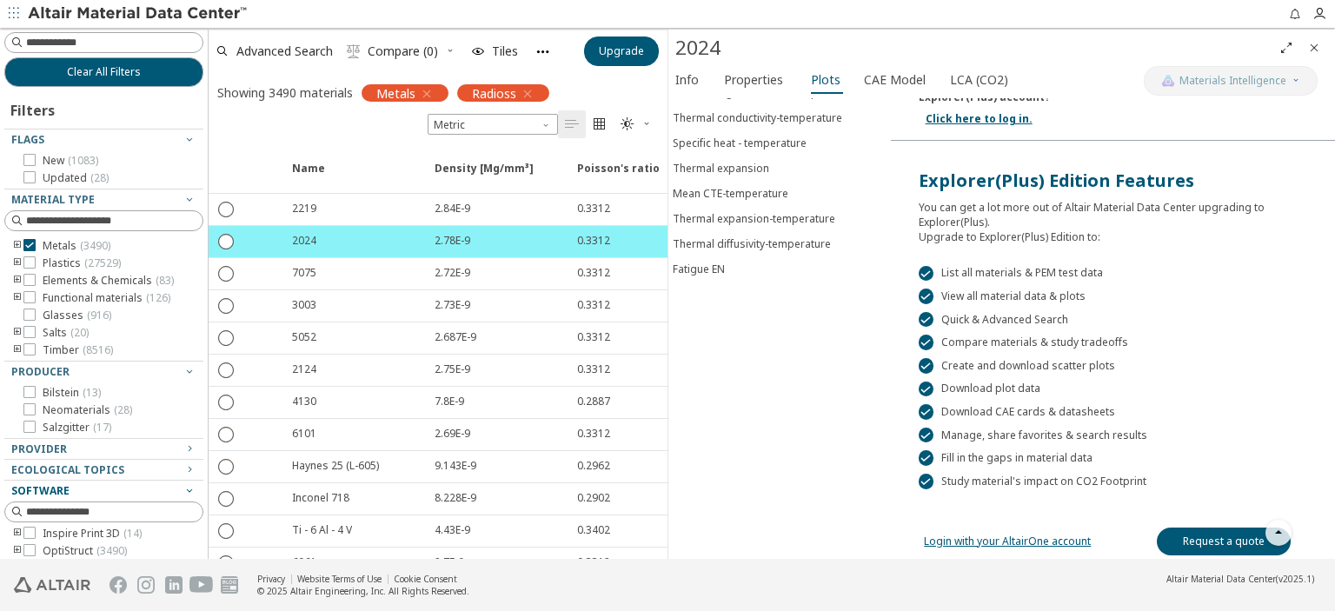
drag, startPoint x: 756, startPoint y: 218, endPoint x: 1005, endPoint y: 222, distance: 249.4
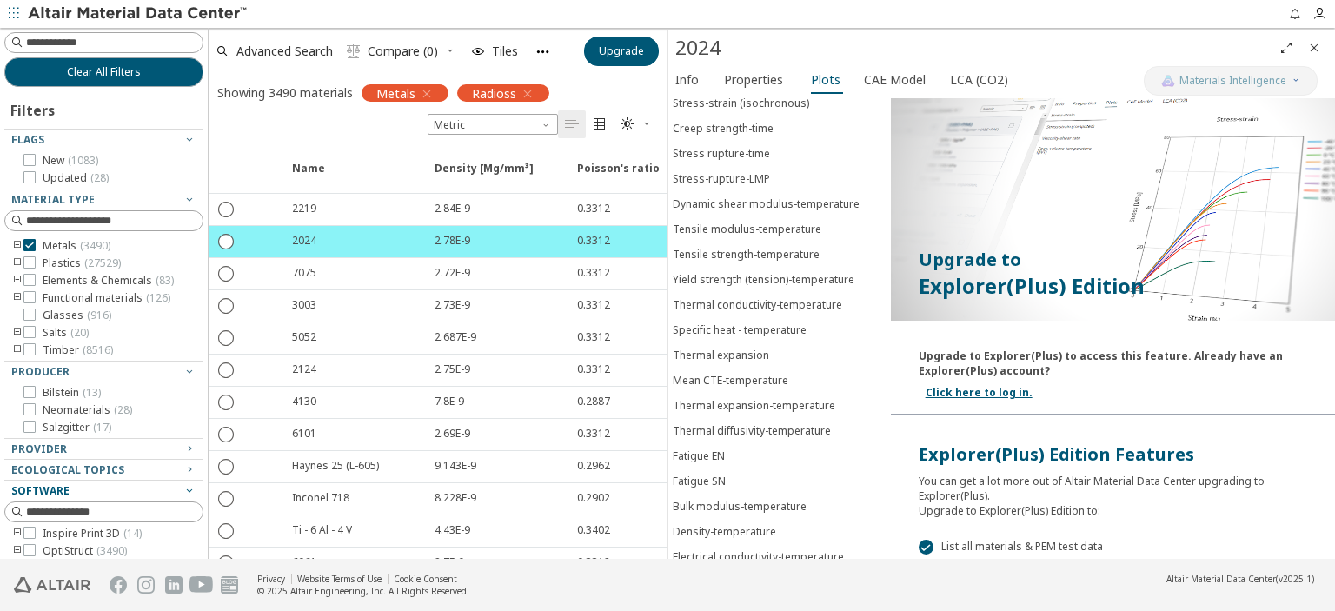
scroll to position [87, 0]
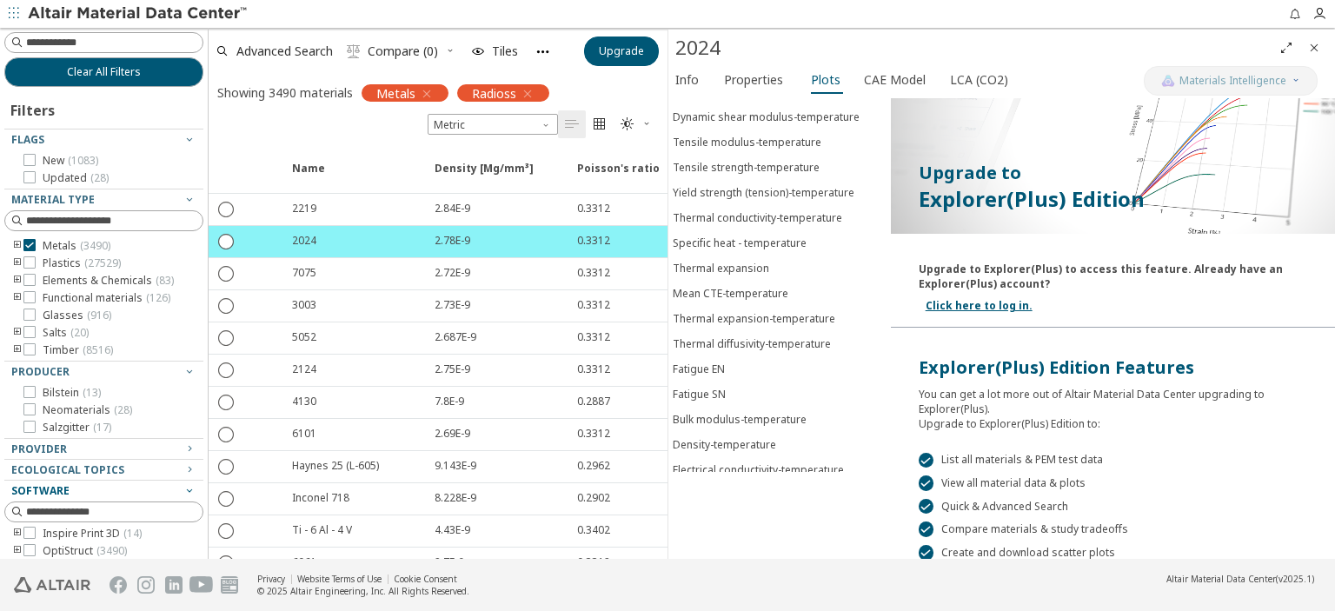
click at [988, 302] on link "Click here to log in." at bounding box center [979, 305] width 107 height 15
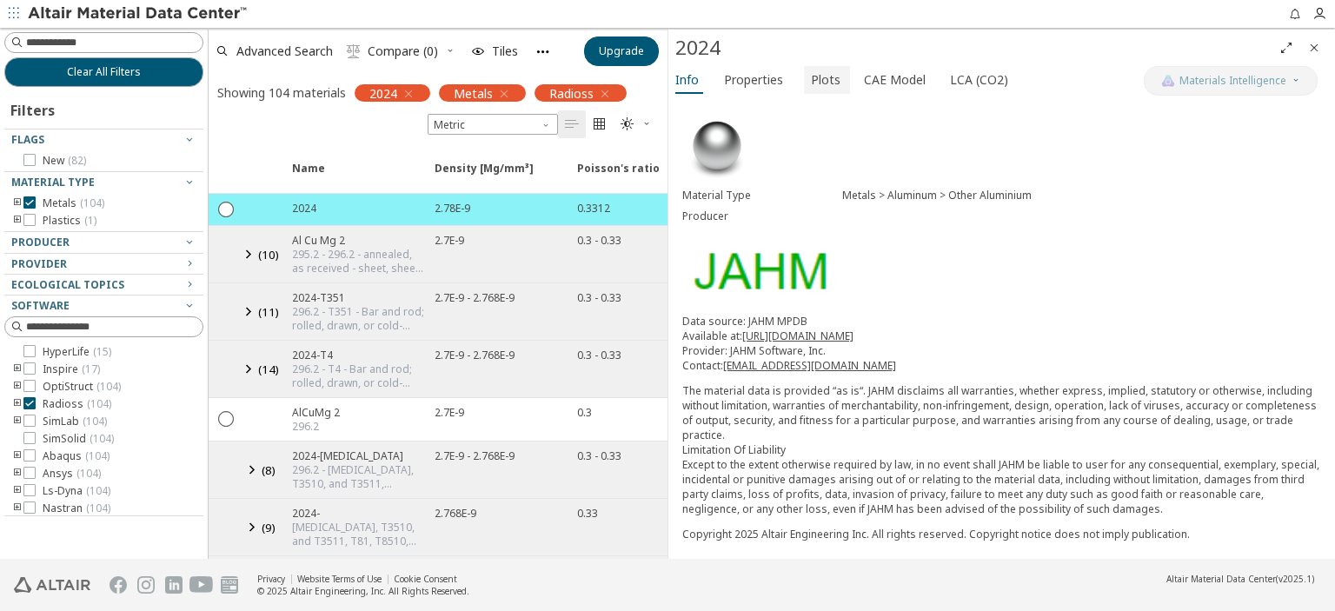
click at [811, 79] on span "Plots" at bounding box center [826, 80] width 30 height 28
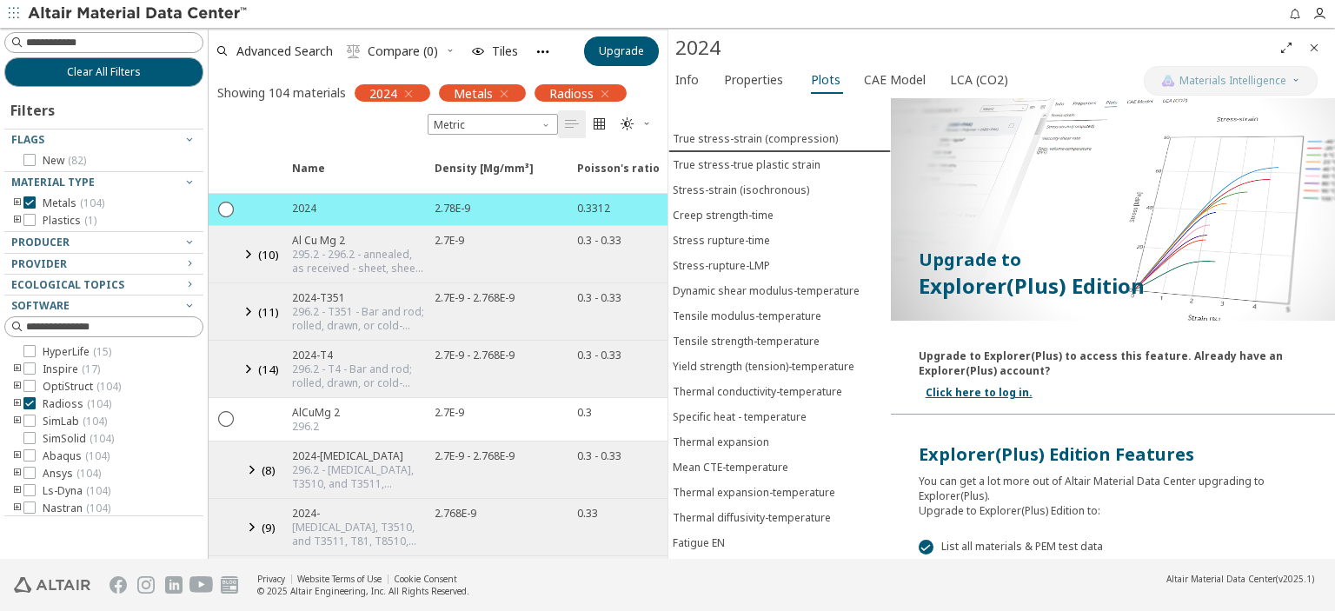
drag, startPoint x: 810, startPoint y: 79, endPoint x: 1149, endPoint y: 381, distance: 453.6
click at [1149, 379] on div "Upgrade to Explorer(Plus) to access this feature. Already have an Explorer(Plus…" at bounding box center [1113, 371] width 444 height 87
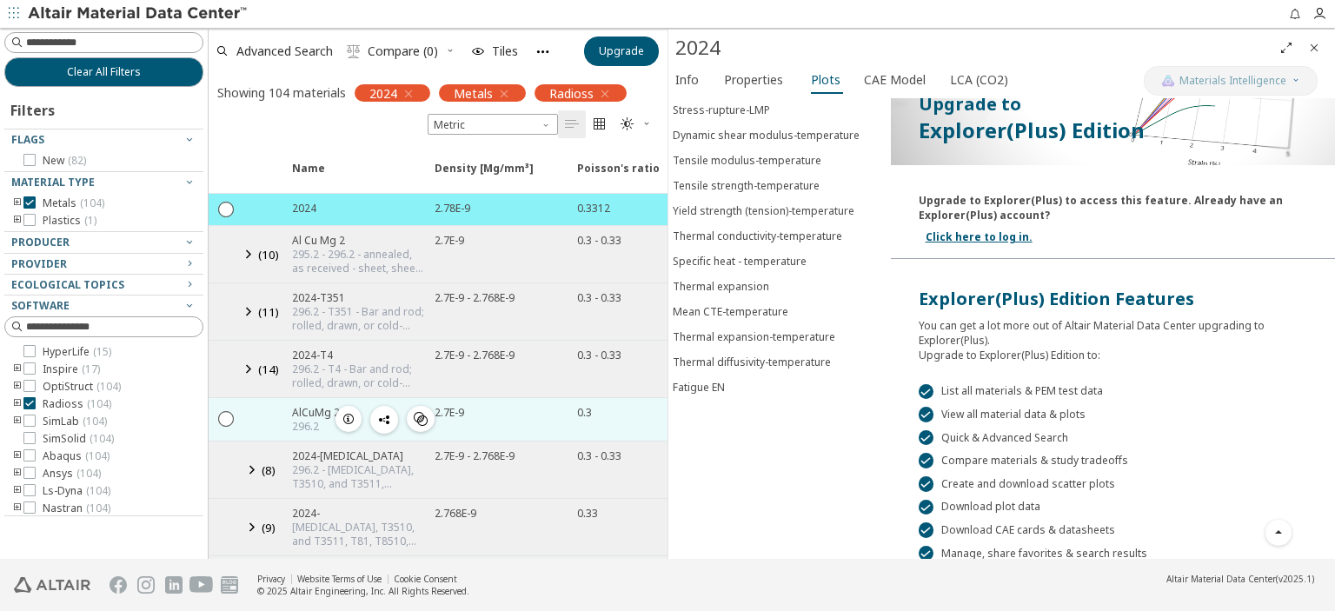
scroll to position [261, 0]
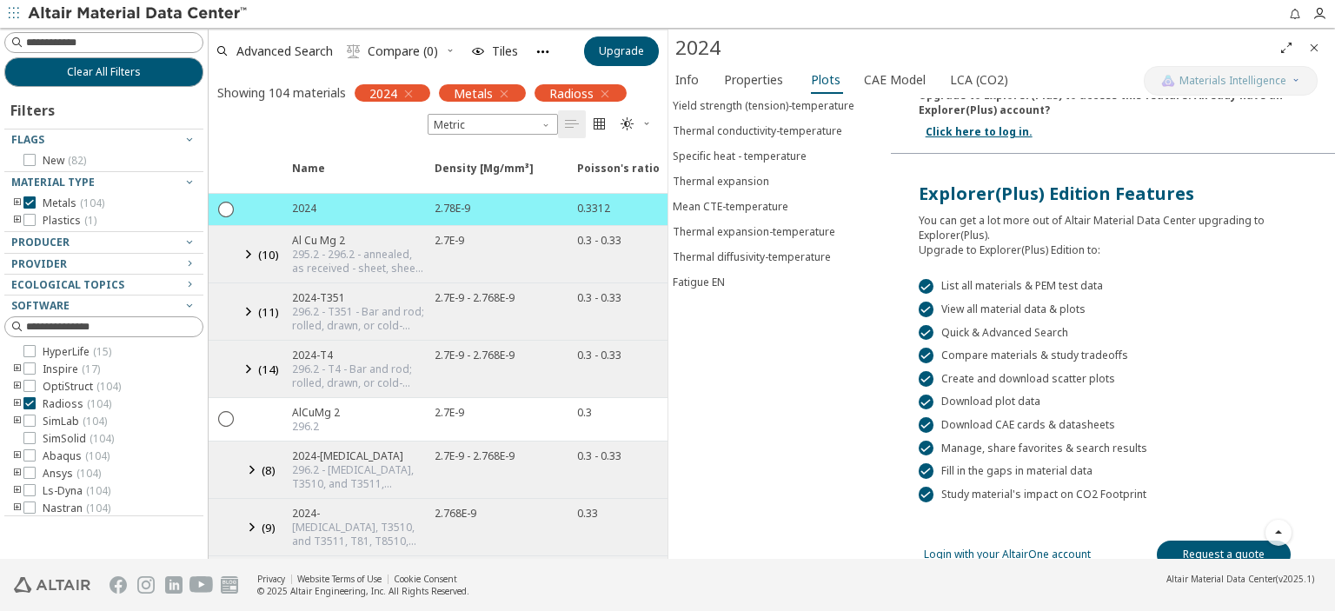
click at [351, 449] on div "2024-[MEDICAL_DATA]" at bounding box center [358, 455] width 132 height 15
click at [340, 474] on div "296.2 - [MEDICAL_DATA], T3510, and T3511, [MEDICAL_DATA] - Extruded bar, rod, a…" at bounding box center [358, 477] width 132 height 28
click at [340, 448] on div "2024-[MEDICAL_DATA]" at bounding box center [358, 455] width 132 height 15
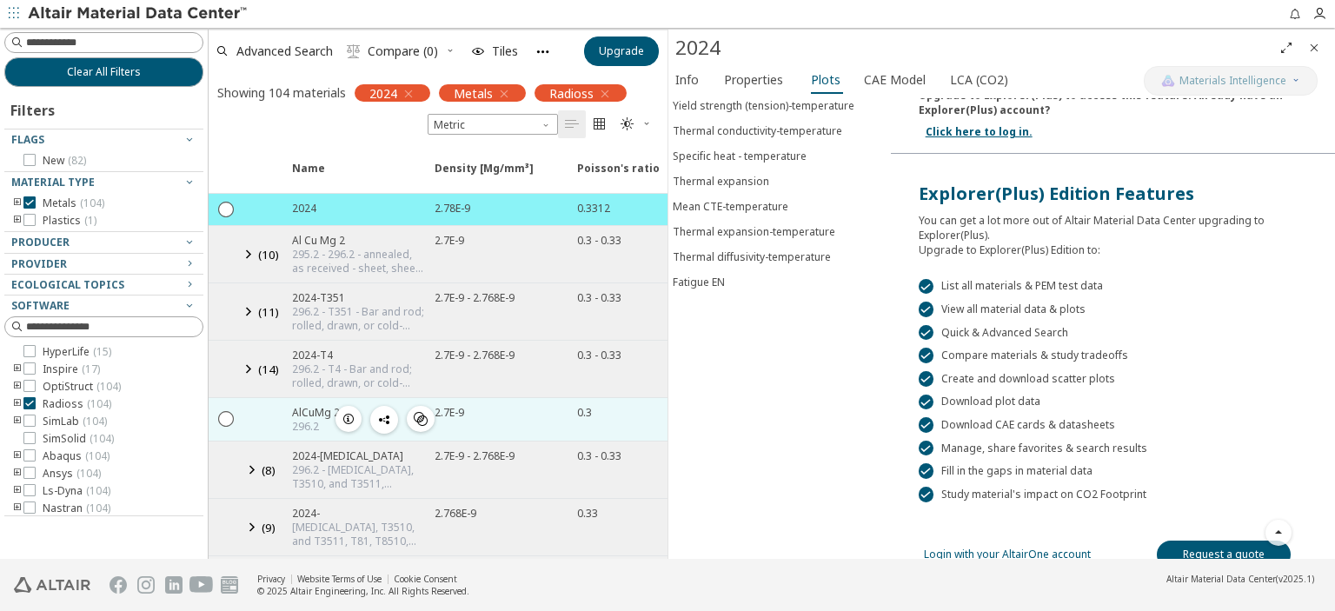
click at [347, 418] on icon "button" at bounding box center [349, 419] width 14 height 14
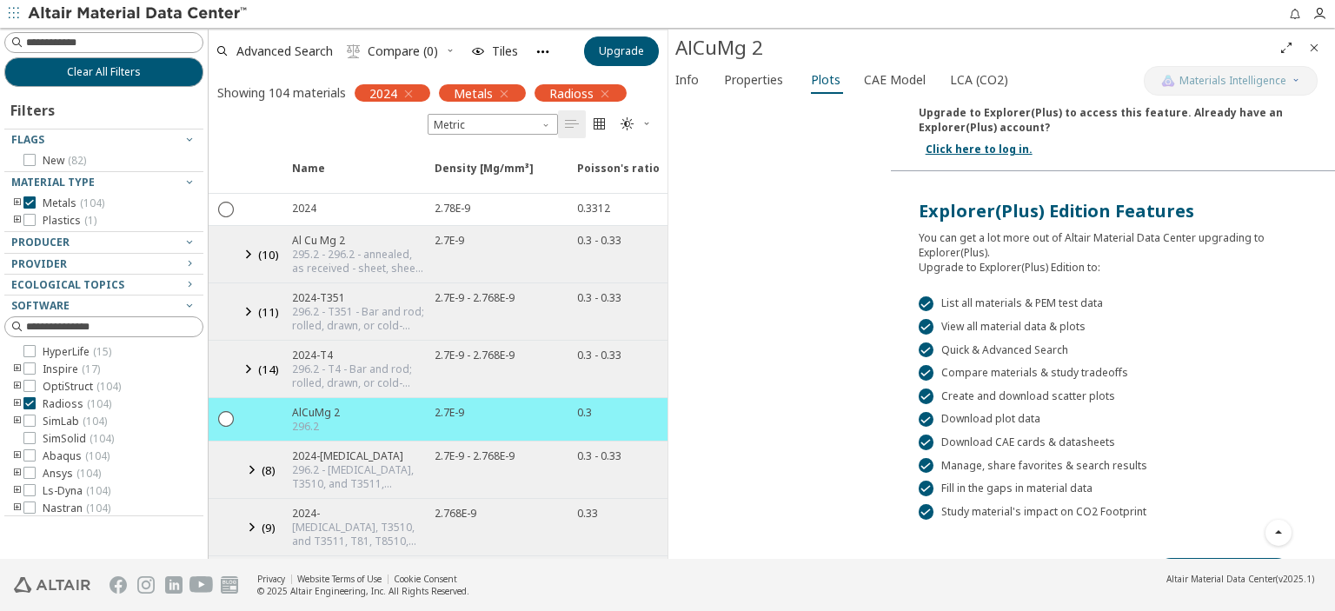
scroll to position [274, 0]
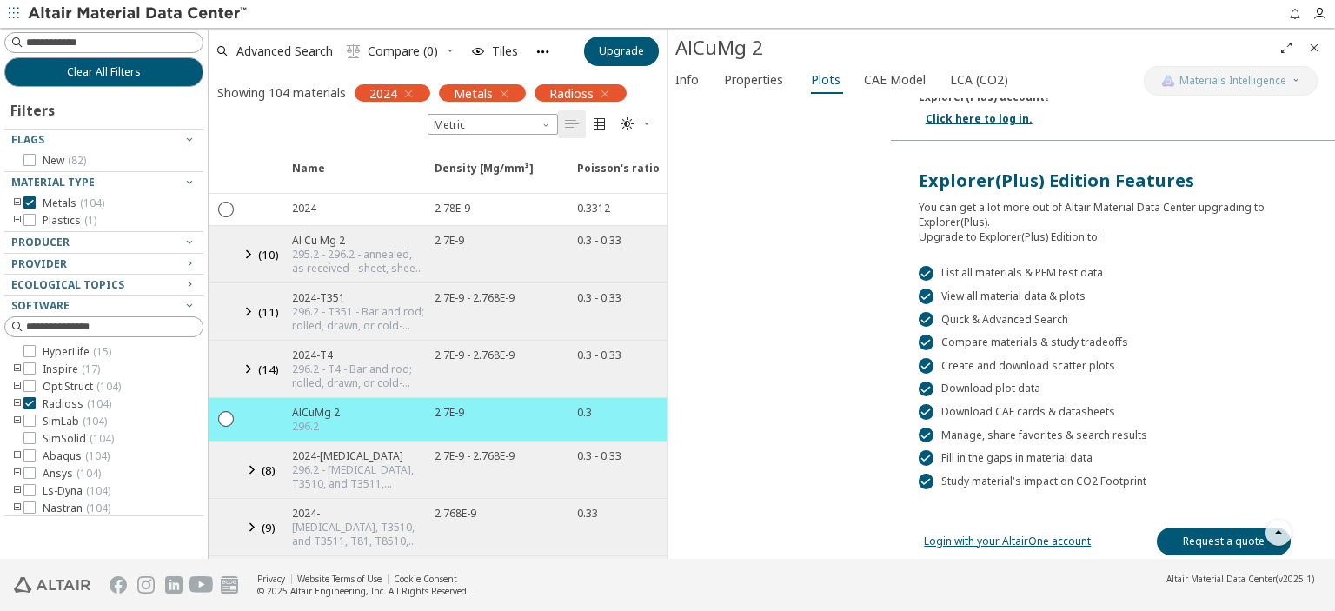
click at [919, 383] on div "" at bounding box center [927, 389] width 16 height 16
click at [920, 388] on div "" at bounding box center [927, 389] width 16 height 16
click at [939, 312] on div " Quick & Advanced Search" at bounding box center [1113, 320] width 388 height 16
click at [961, 278] on div " List all materials & PEM test data  View all material data & plots  Quick &…" at bounding box center [1113, 366] width 444 height 245
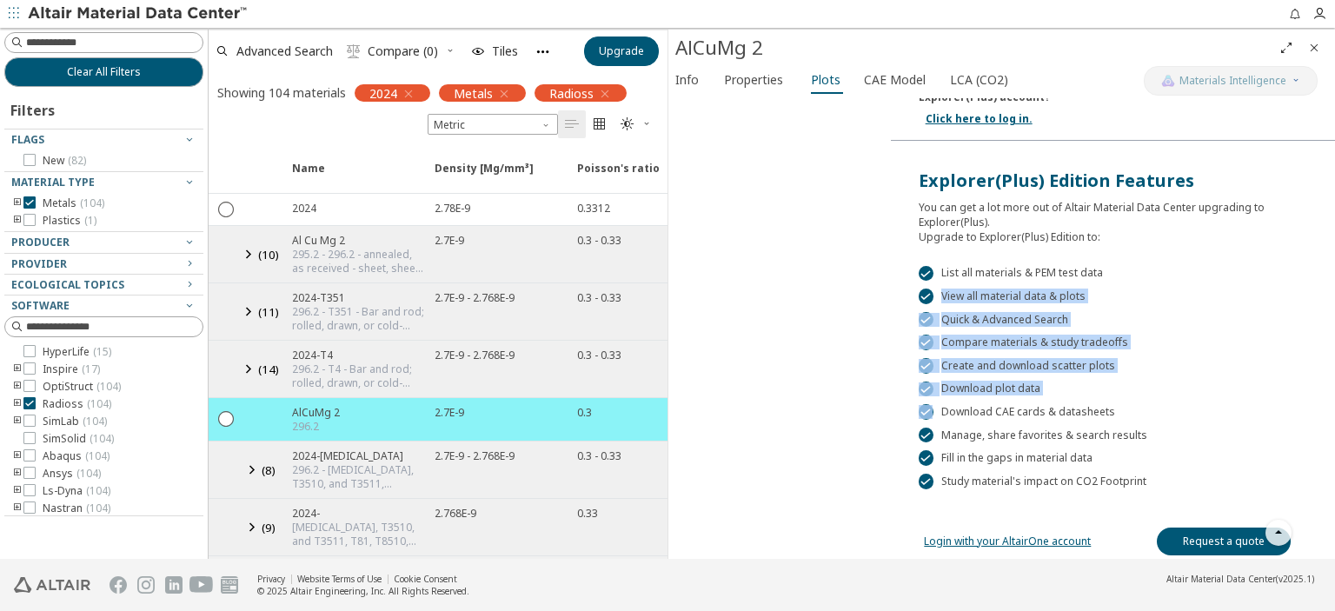
drag, startPoint x: 975, startPoint y: 277, endPoint x: 973, endPoint y: 413, distance: 135.6
click at [973, 412] on div " List all materials & PEM test data  View all material data & plots  Quick &…" at bounding box center [1113, 366] width 444 height 245
click at [973, 413] on div " Download CAE cards & datasheets" at bounding box center [1113, 412] width 388 height 16
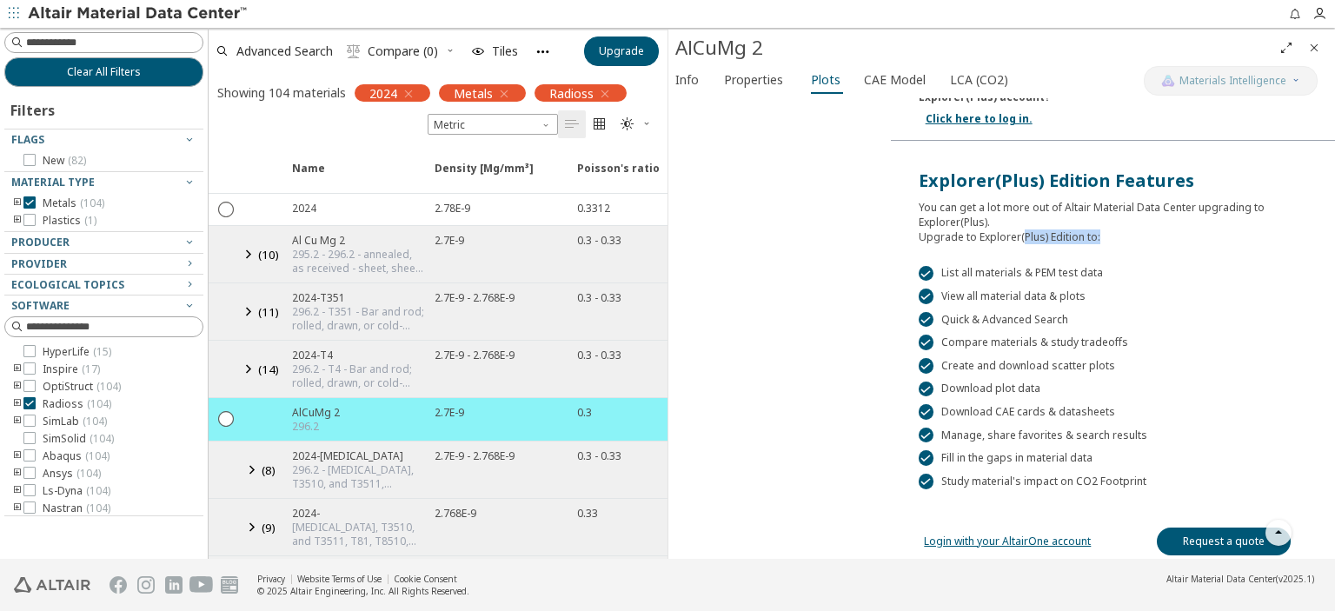
drag, startPoint x: 1017, startPoint y: 236, endPoint x: 1193, endPoint y: 225, distance: 176.7
click at [1190, 225] on div "You can get a lot more out of Altair Material Data Center upgrading to Explorer…" at bounding box center [1113, 218] width 388 height 51
click at [1195, 225] on div "You can get a lot more out of Altair Material Data Center upgrading to Explorer…" at bounding box center [1113, 218] width 388 height 51
drag, startPoint x: 918, startPoint y: 176, endPoint x: 1290, endPoint y: 176, distance: 371.9
click at [1290, 176] on div "Explorer(Plus) Edition Features" at bounding box center [1113, 181] width 388 height 24
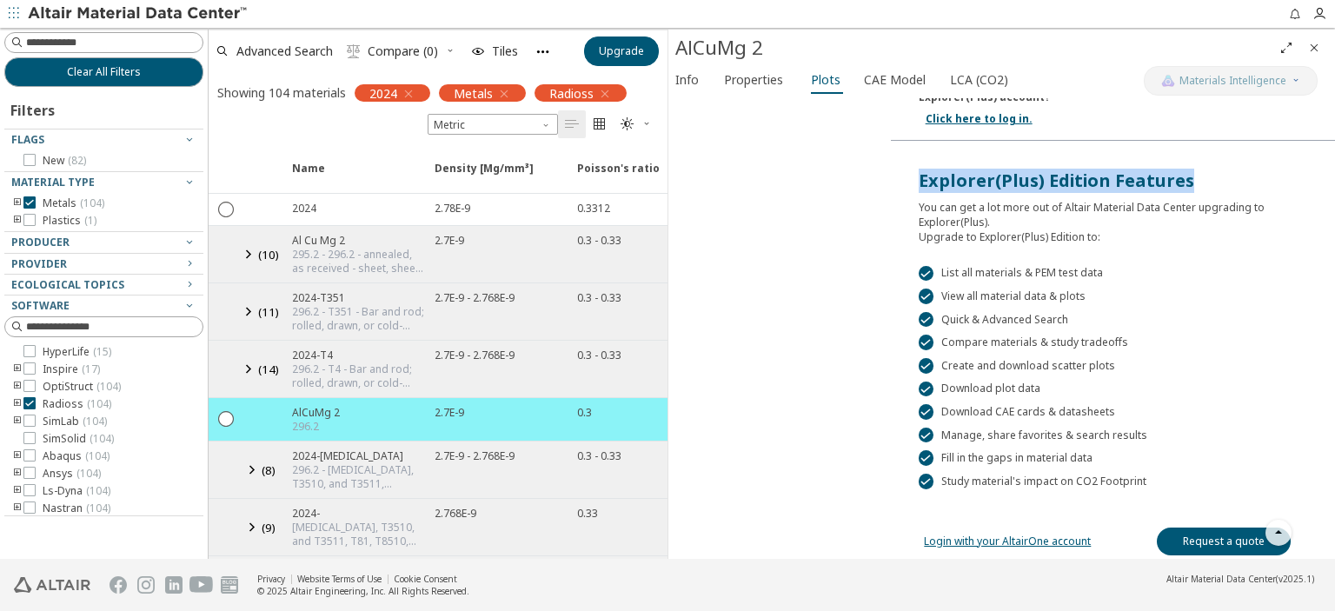
click at [920, 176] on div "Explorer(Plus) Edition Features" at bounding box center [1113, 181] width 388 height 24
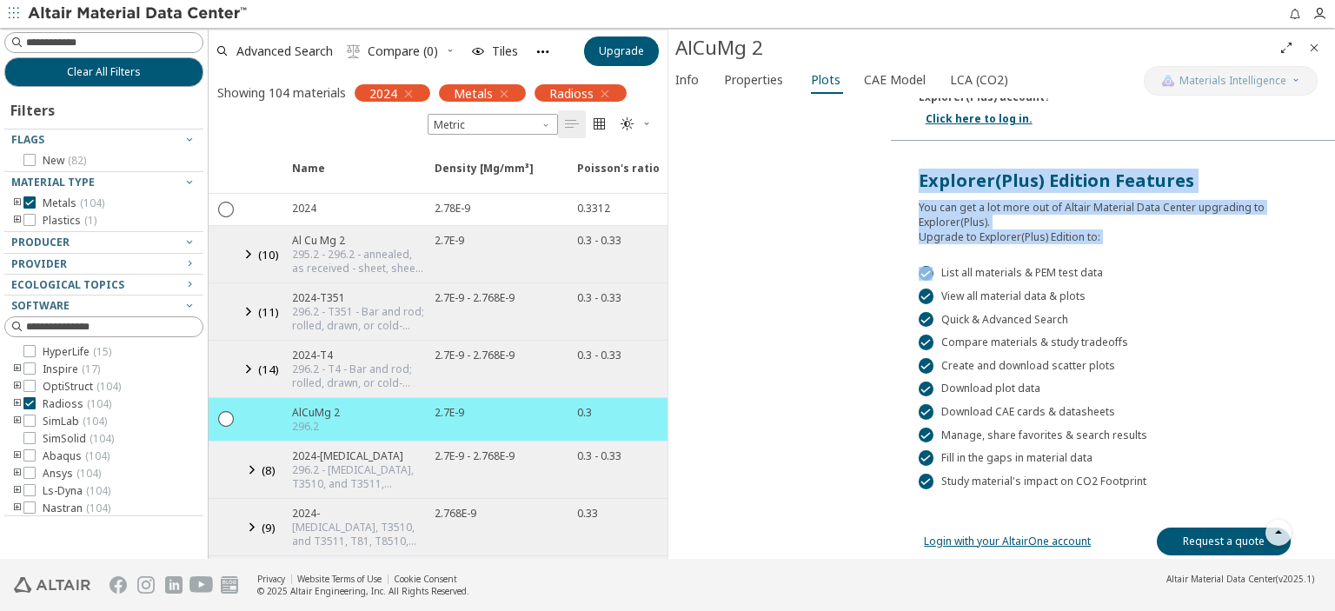
drag, startPoint x: 912, startPoint y: 176, endPoint x: 1137, endPoint y: 239, distance: 233.6
click at [1137, 239] on div "Upgrade to Explorer(Plus) Edition Upgrade to Explorer(Plus) to access this feat…" at bounding box center [1113, 194] width 444 height 741
copy div "Explorer(Plus) Edition Features You can get a lot more out of Altair Material D…"
click at [1149, 230] on div "You can get a lot more out of Altair Material Data Center upgrading to Explorer…" at bounding box center [1113, 218] width 388 height 51
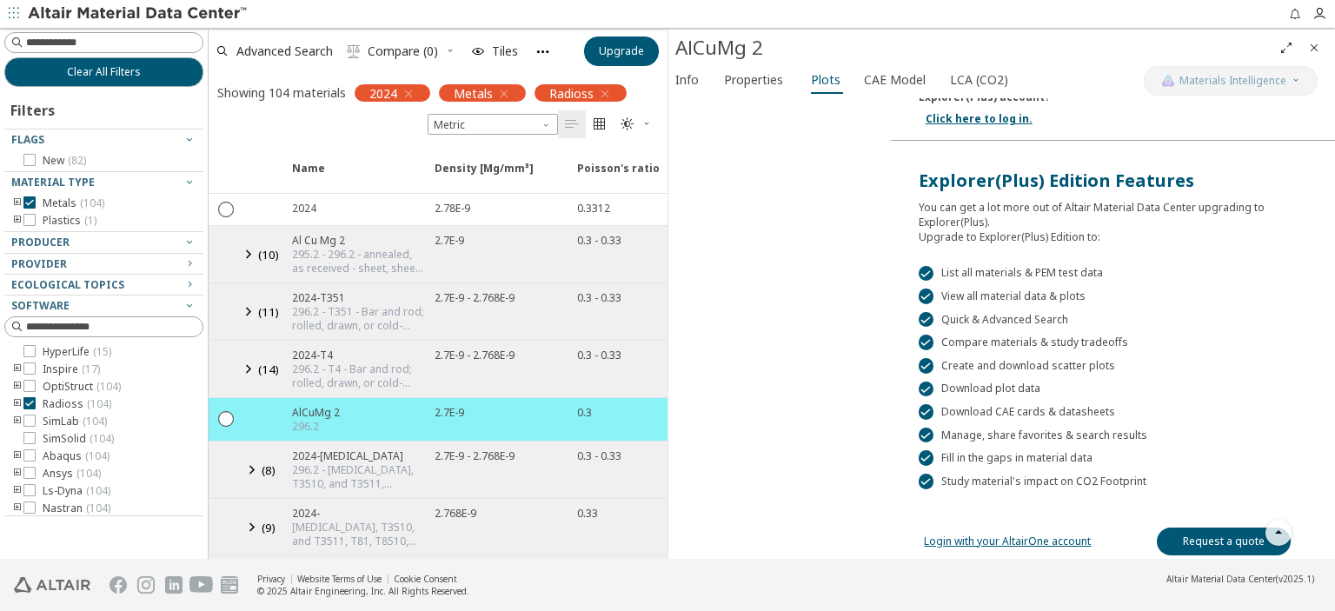
click at [1281, 532] on icon "button" at bounding box center [1278, 533] width 14 height 14
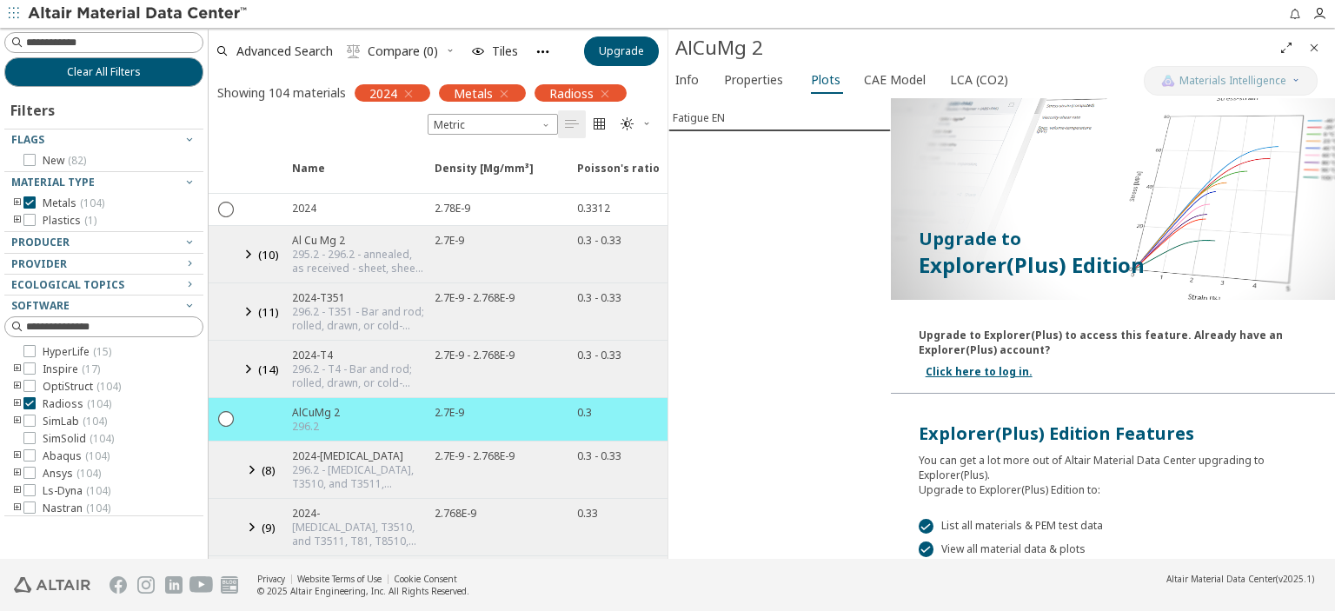
scroll to position [0, 0]
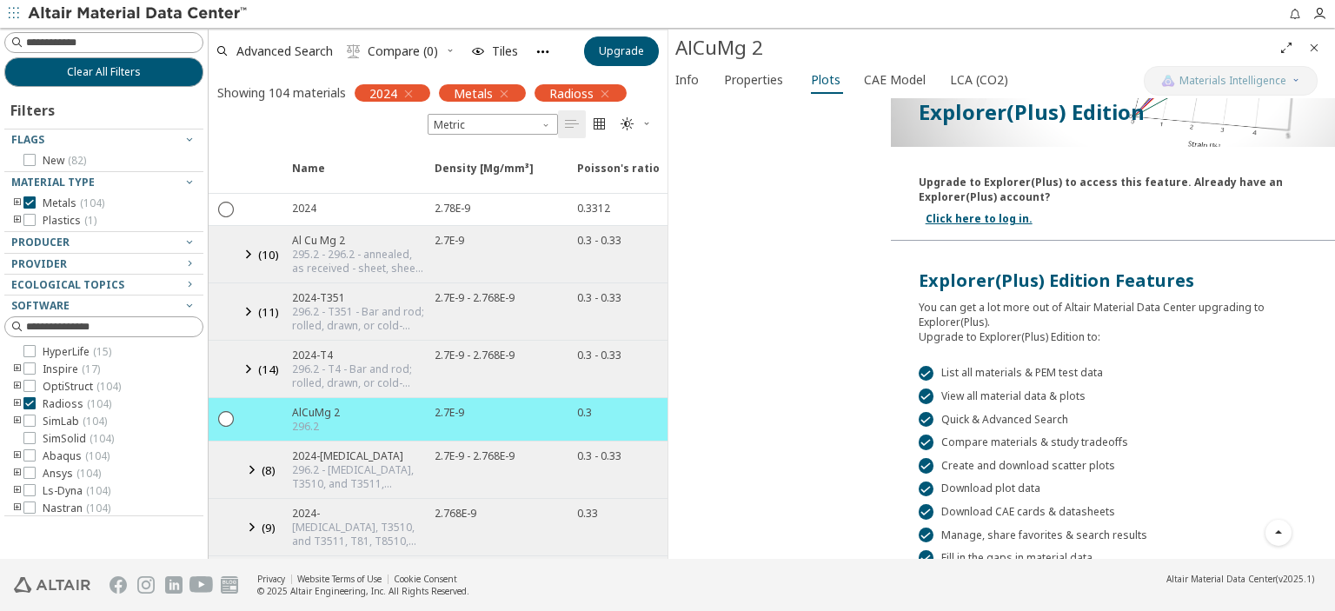
click at [1137, 165] on div "Upgrade to Explorer(Plus) to access this feature. Already have an Explorer(Plus…" at bounding box center [1113, 197] width 444 height 87
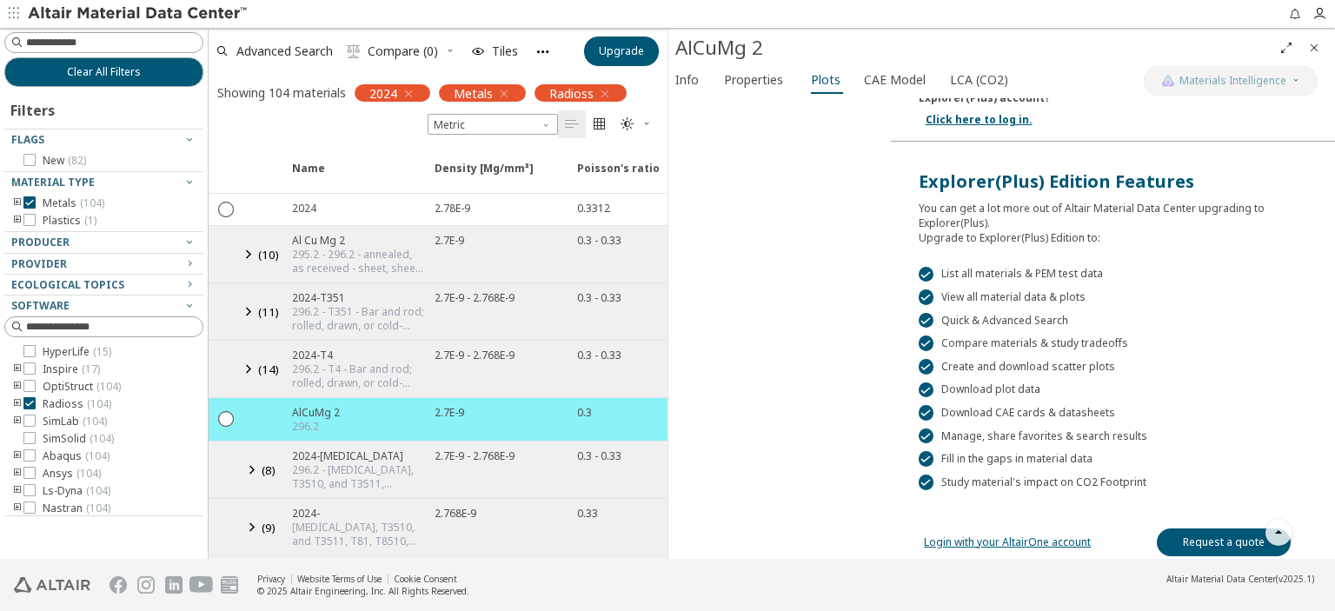
scroll to position [274, 0]
click at [1192, 541] on link "Request a quote" at bounding box center [1224, 541] width 134 height 28
click at [845, 388] on div "Fatigue EN Upgrade to Explorer(Plus) Edition Upgrade to Explorer(Plus) to acces…" at bounding box center [1001, 328] width 667 height 461
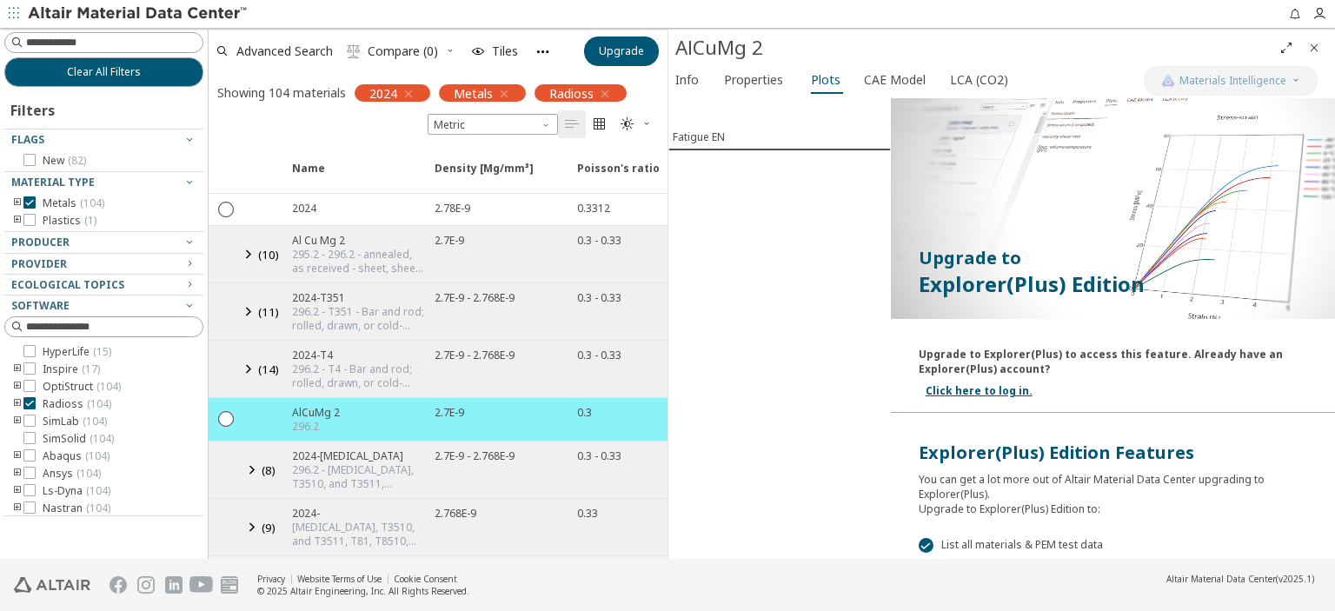
scroll to position [0, 0]
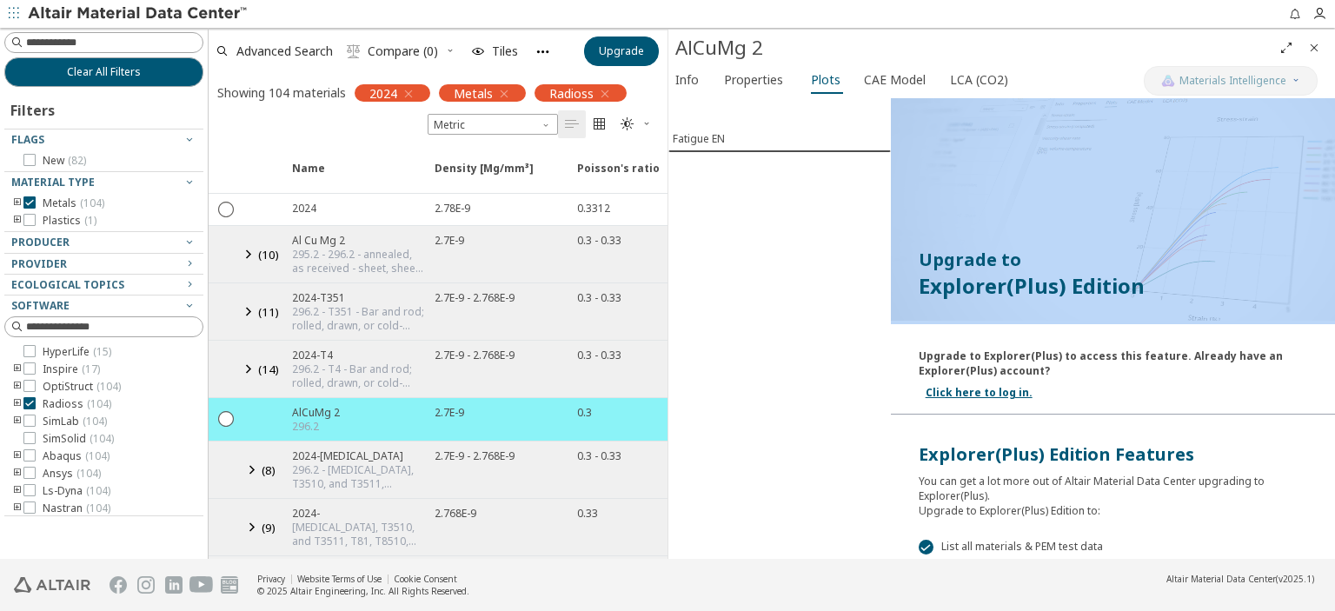
drag, startPoint x: 927, startPoint y: 255, endPoint x: 1146, endPoint y: 288, distance: 221.3
click at [1146, 288] on div "Upgrade to Explorer(Plus) Edition Upgrade to Explorer(Plus) to access this feat…" at bounding box center [1113, 468] width 444 height 741
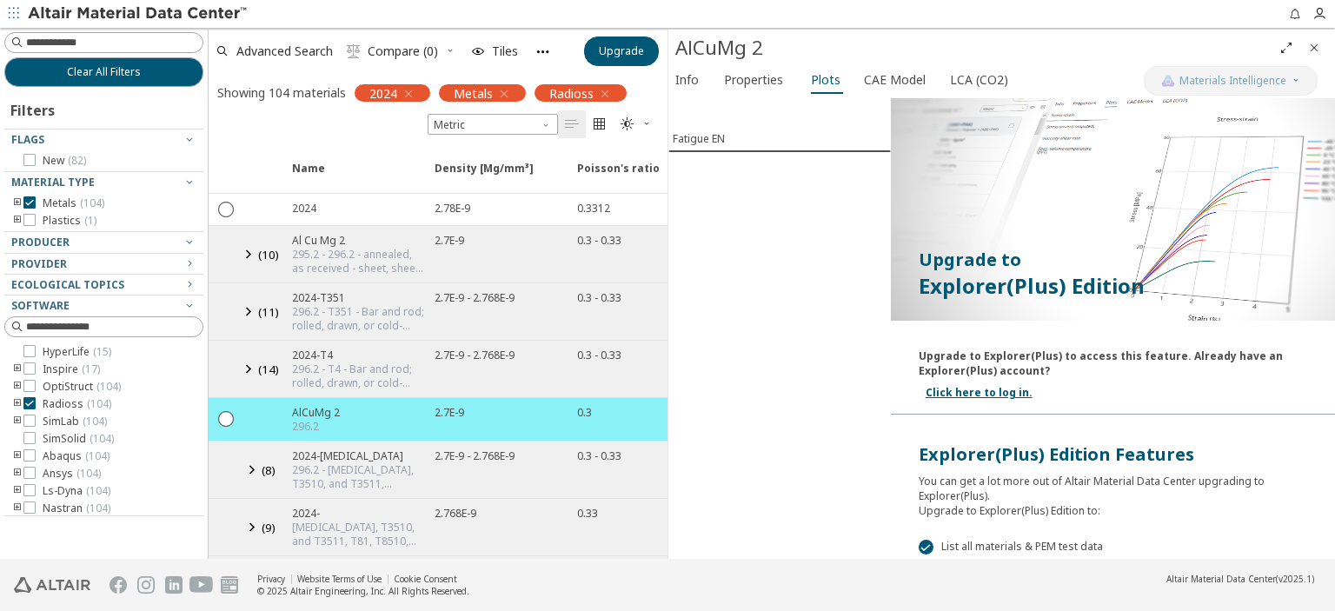
click at [939, 284] on p "Explorer(Plus) Edition" at bounding box center [1113, 286] width 388 height 28
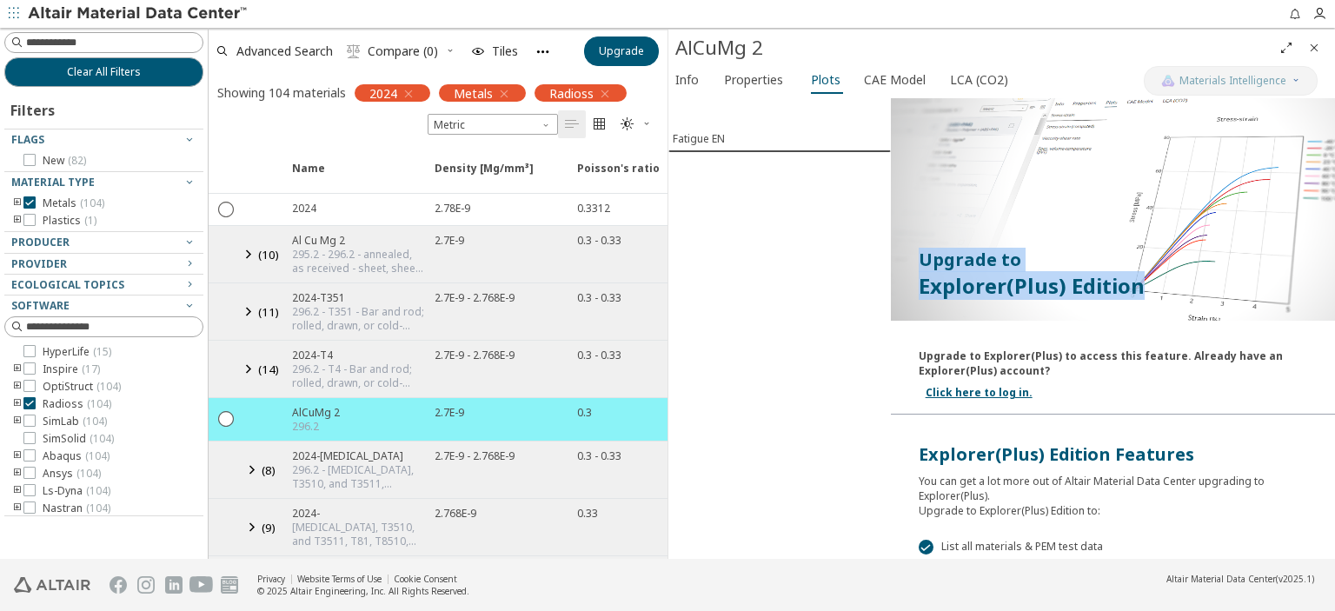
drag, startPoint x: 919, startPoint y: 257, endPoint x: 1135, endPoint y: 286, distance: 218.3
click at [1135, 286] on div "Upgrade to Explorer(Plus) Edition" at bounding box center [1113, 274] width 444 height 108
copy div "Upgrade to Explorer(Plus) Edition"
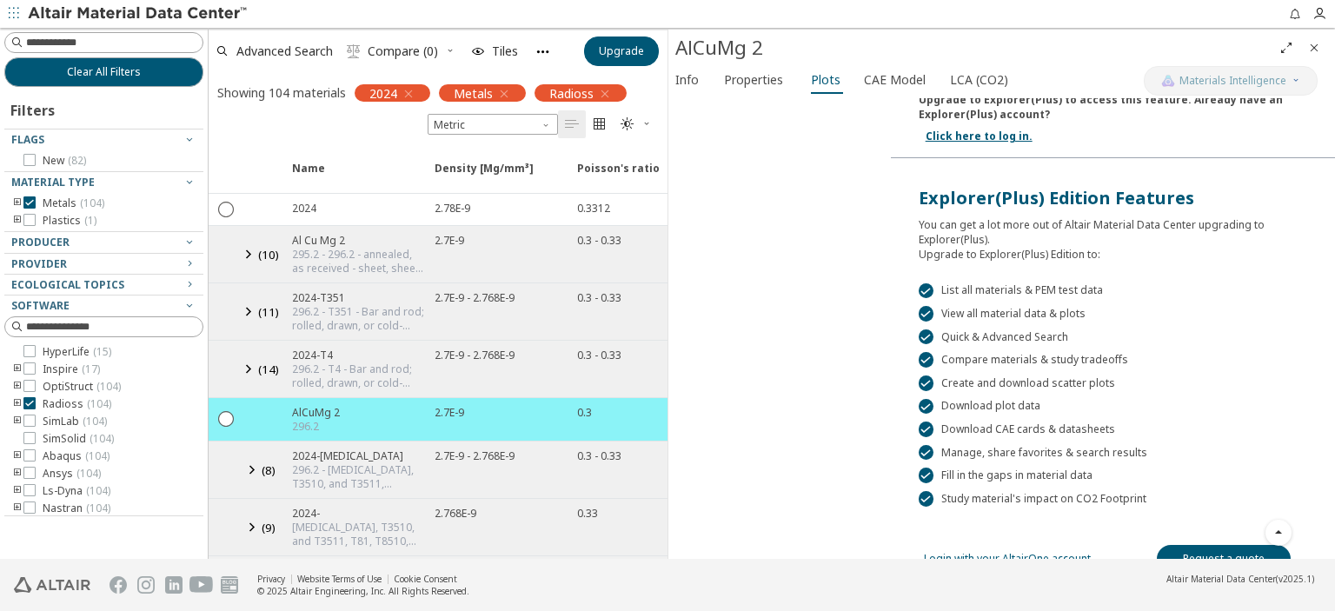
scroll to position [274, 0]
